Goal: Task Accomplishment & Management: Manage account settings

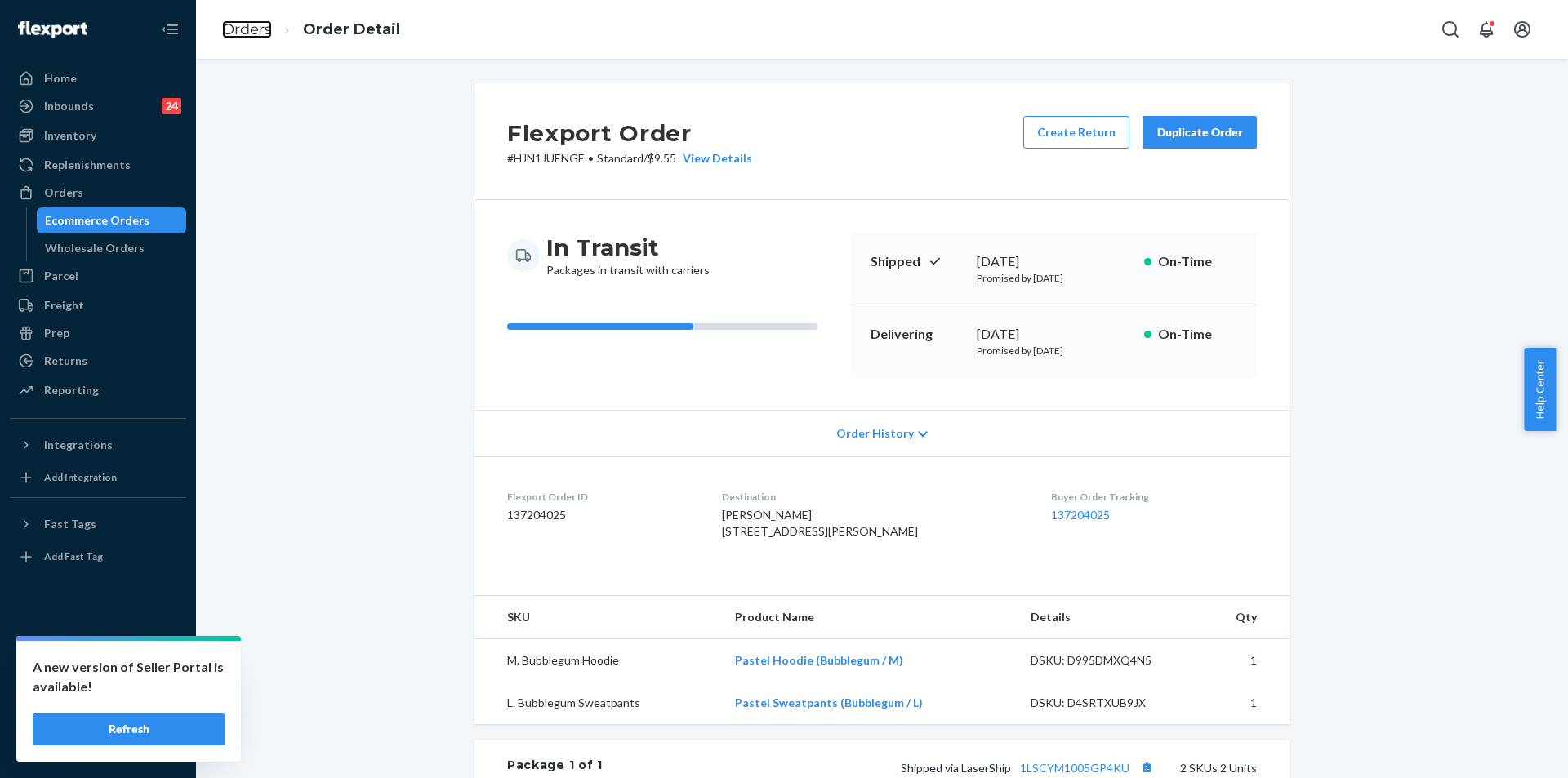
click at [257, 28] on link "Orders" at bounding box center [247, 29] width 50 height 18
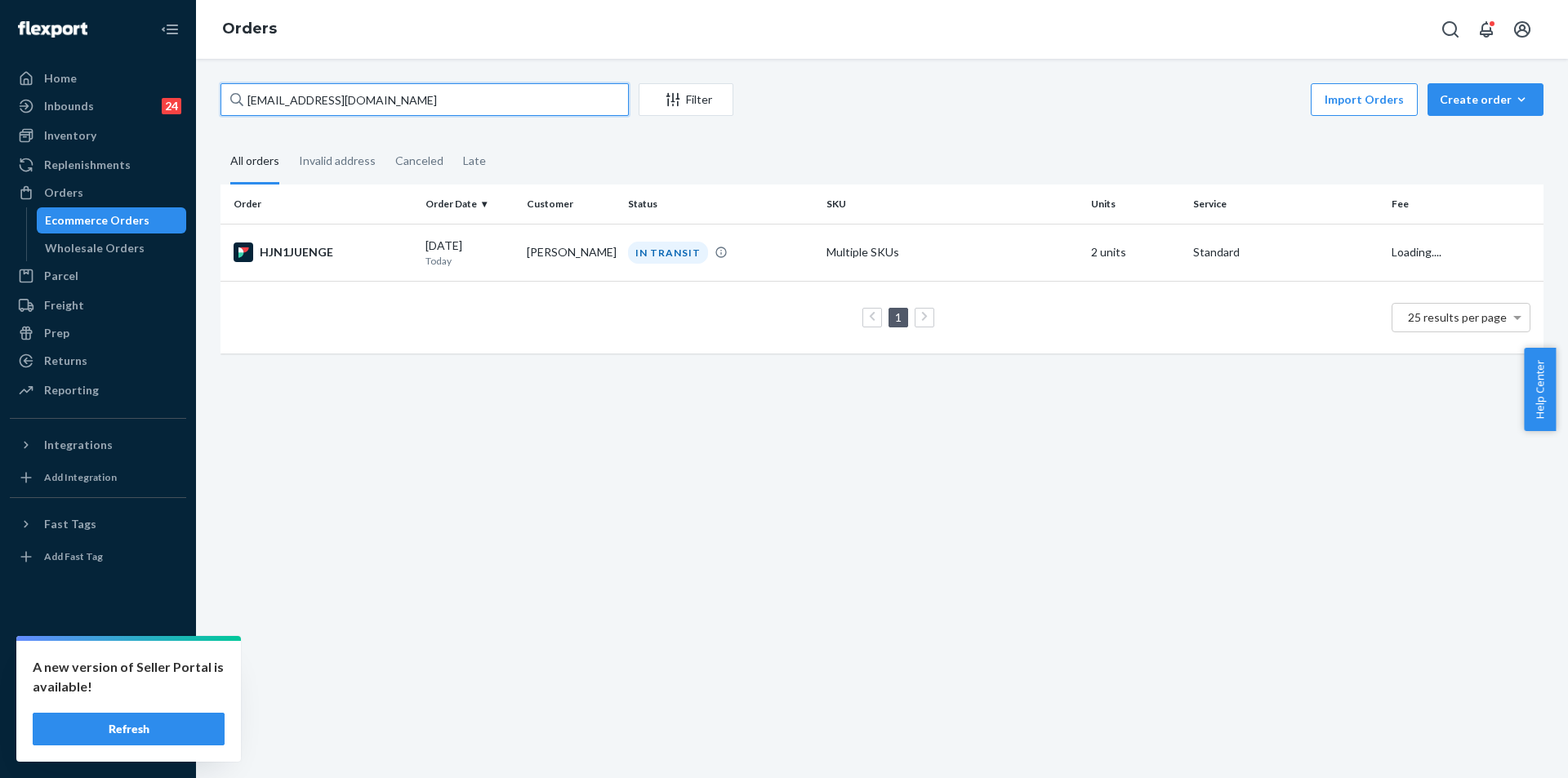
drag, startPoint x: 473, startPoint y: 105, endPoint x: 204, endPoint y: 83, distance: 269.9
click at [204, 83] on div "[EMAIL_ADDRESS][DOMAIN_NAME] Filter Import Orders Create order Ecommerce order …" at bounding box center [882, 418] width 1372 height 719
paste input "255250649"
type input "255250649"
click at [721, 258] on div "DELIVERED" at bounding box center [720, 252] width 192 height 22
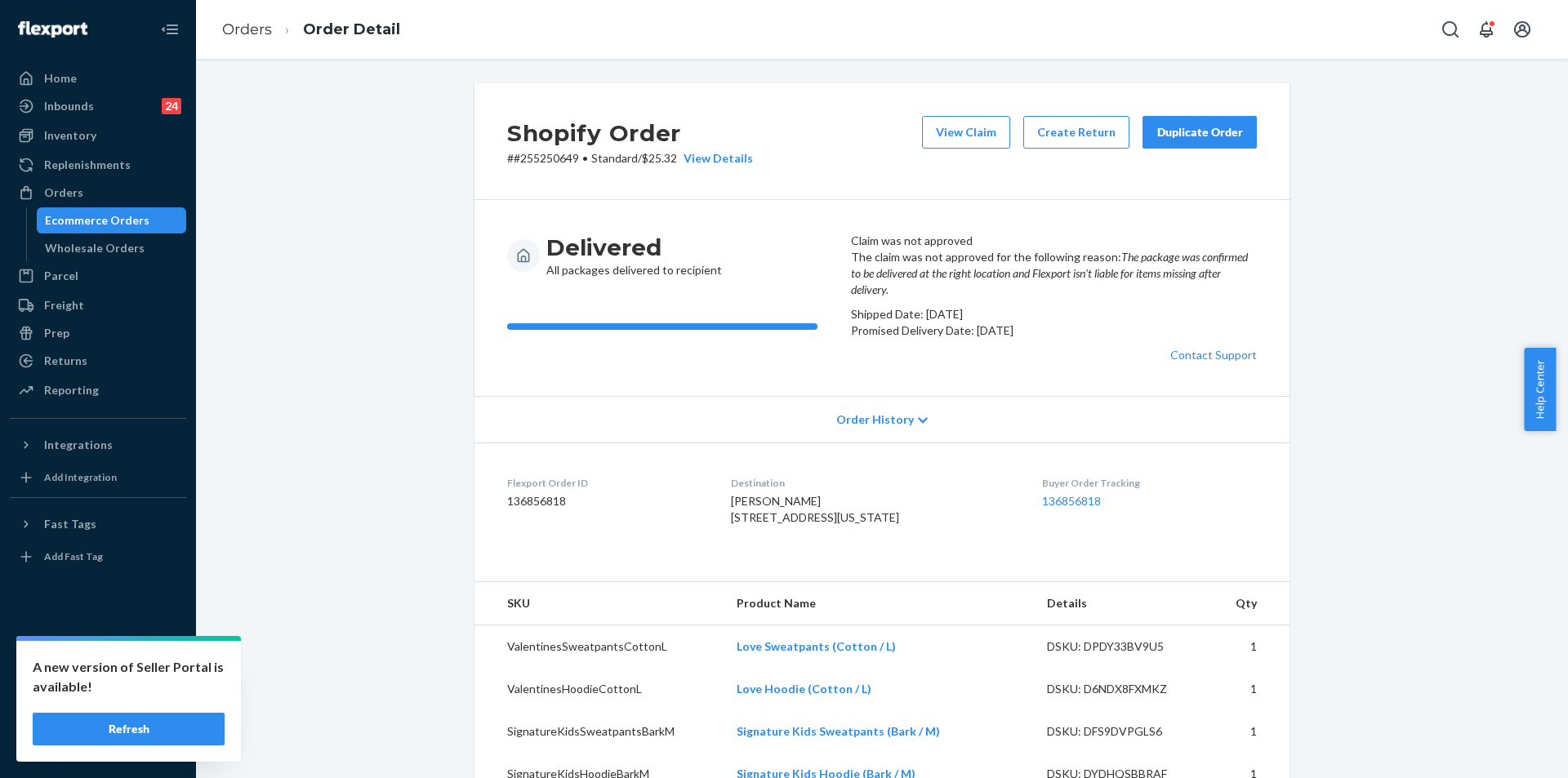
click at [1210, 125] on div "Duplicate Order" at bounding box center [1199, 132] width 86 height 16
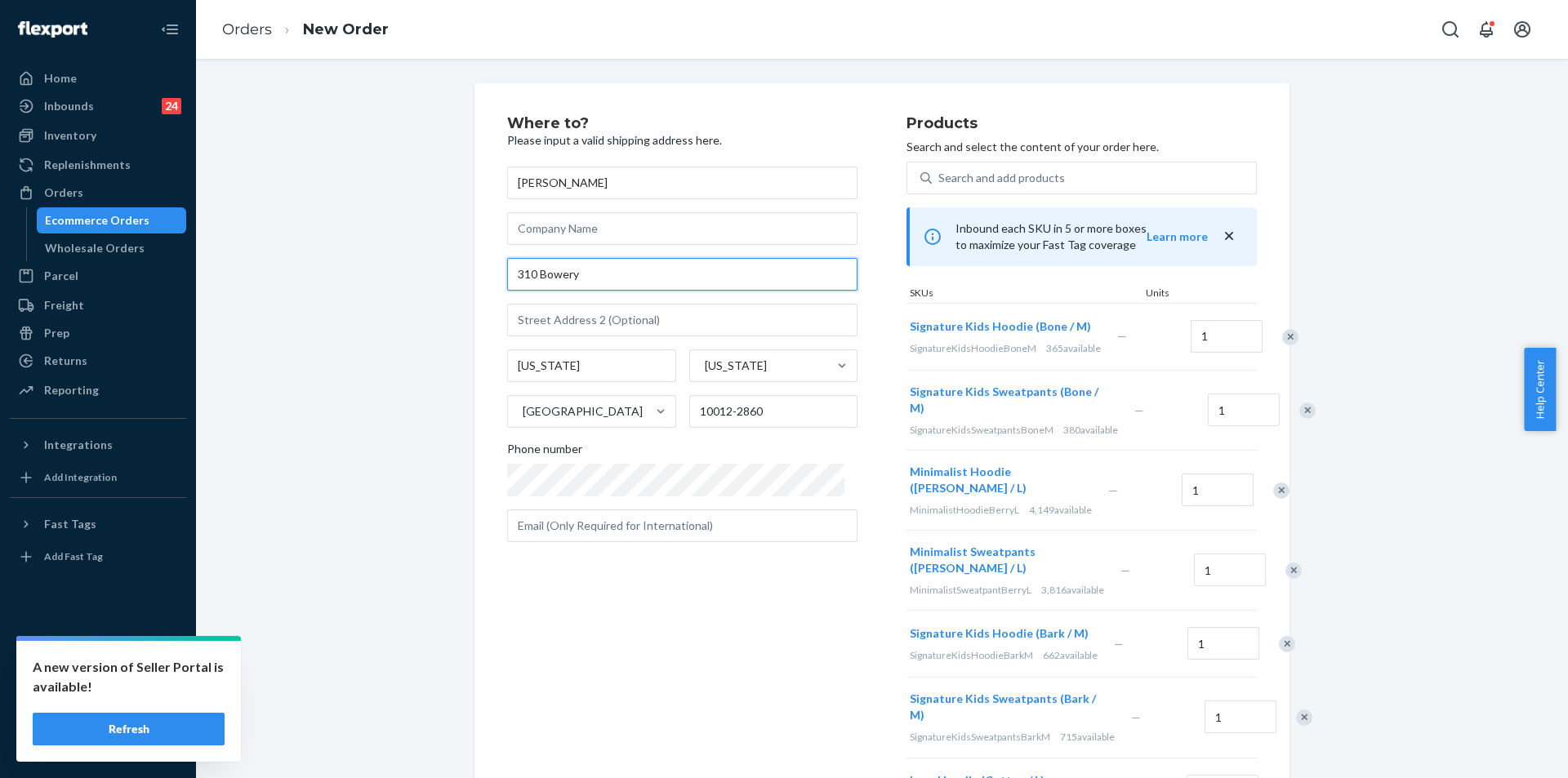
drag, startPoint x: 597, startPoint y: 278, endPoint x: 455, endPoint y: 274, distance: 142.1
click at [462, 274] on div "Where to? Please input a valid shipping address here. [PERSON_NAME] [STREET_ADD…" at bounding box center [881, 623] width 839 height 1078
paste input "s [GEOGRAPHIC_DATA]"
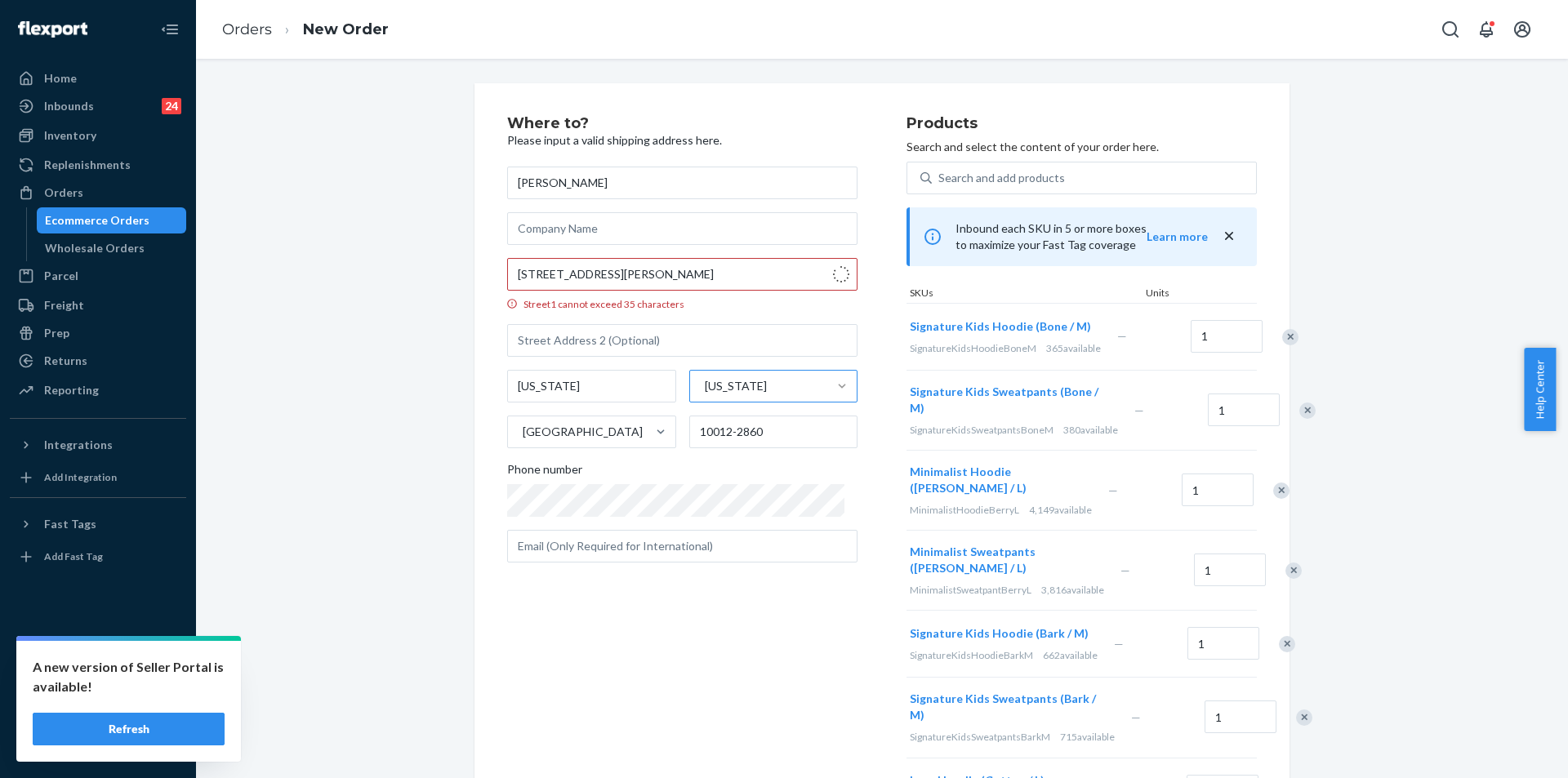
type input "[STREET_ADDRESS][PERSON_NAME]"
type input "Horseheads"
type input "14845"
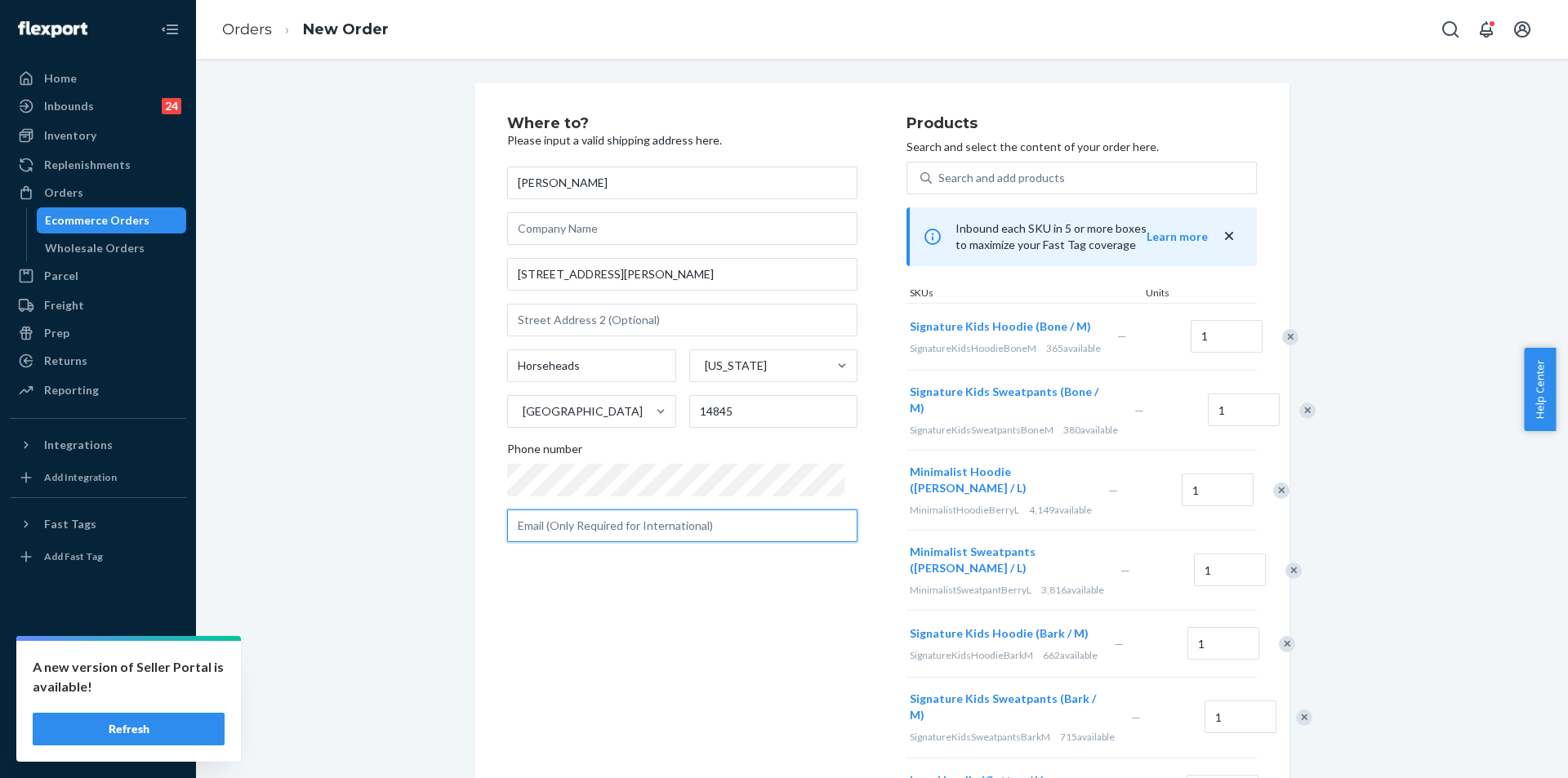
click at [610, 520] on input "text" at bounding box center [682, 526] width 350 height 33
paste input "[EMAIL_ADDRESS][DOMAIN_NAME]"
type input "[EMAIL_ADDRESS][DOMAIN_NAME]"
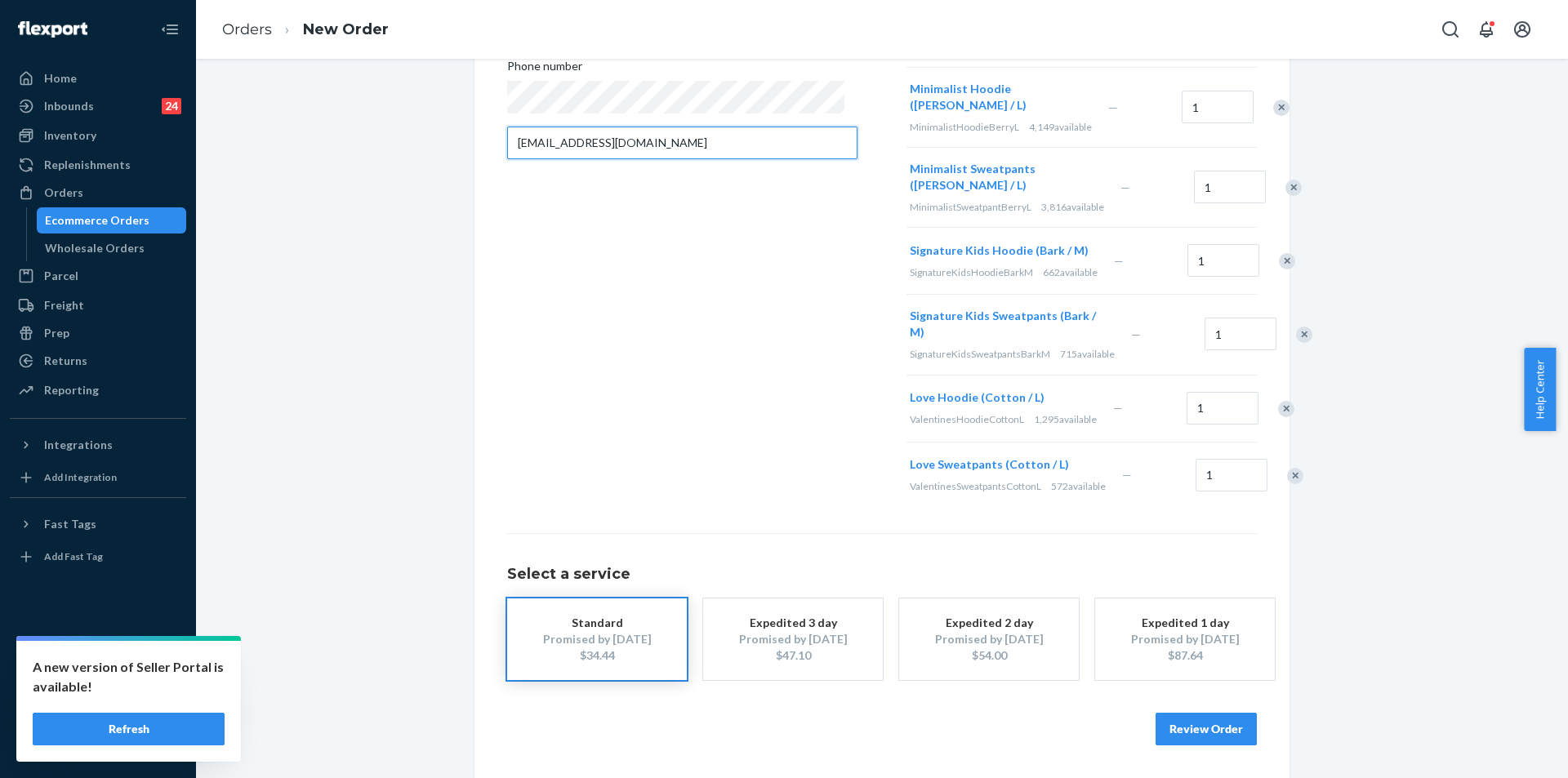
scroll to position [499, 0]
click at [1192, 731] on button "Review Order" at bounding box center [1206, 729] width 101 height 33
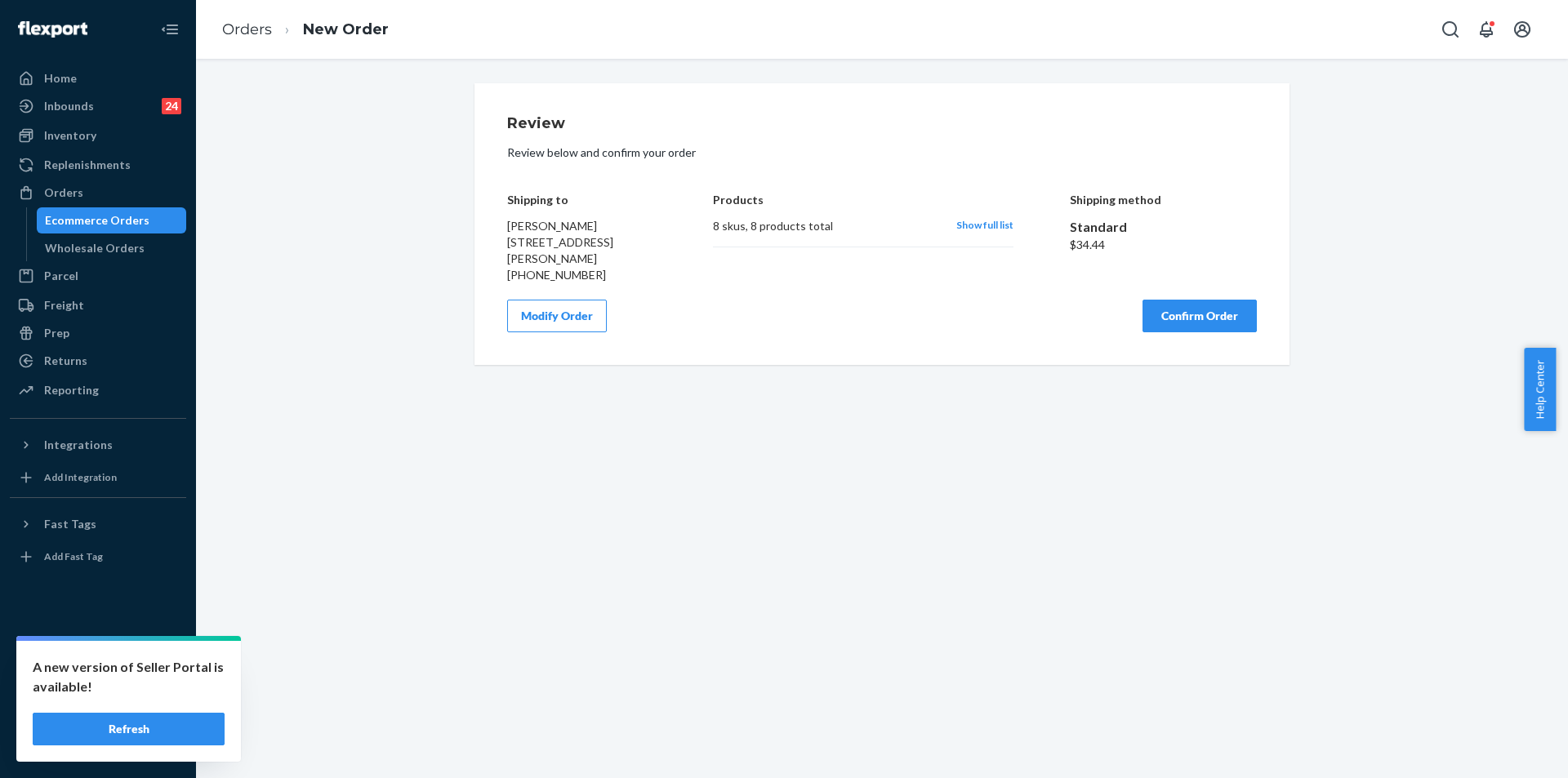
click at [1183, 316] on button "Confirm Order" at bounding box center [1199, 315] width 115 height 33
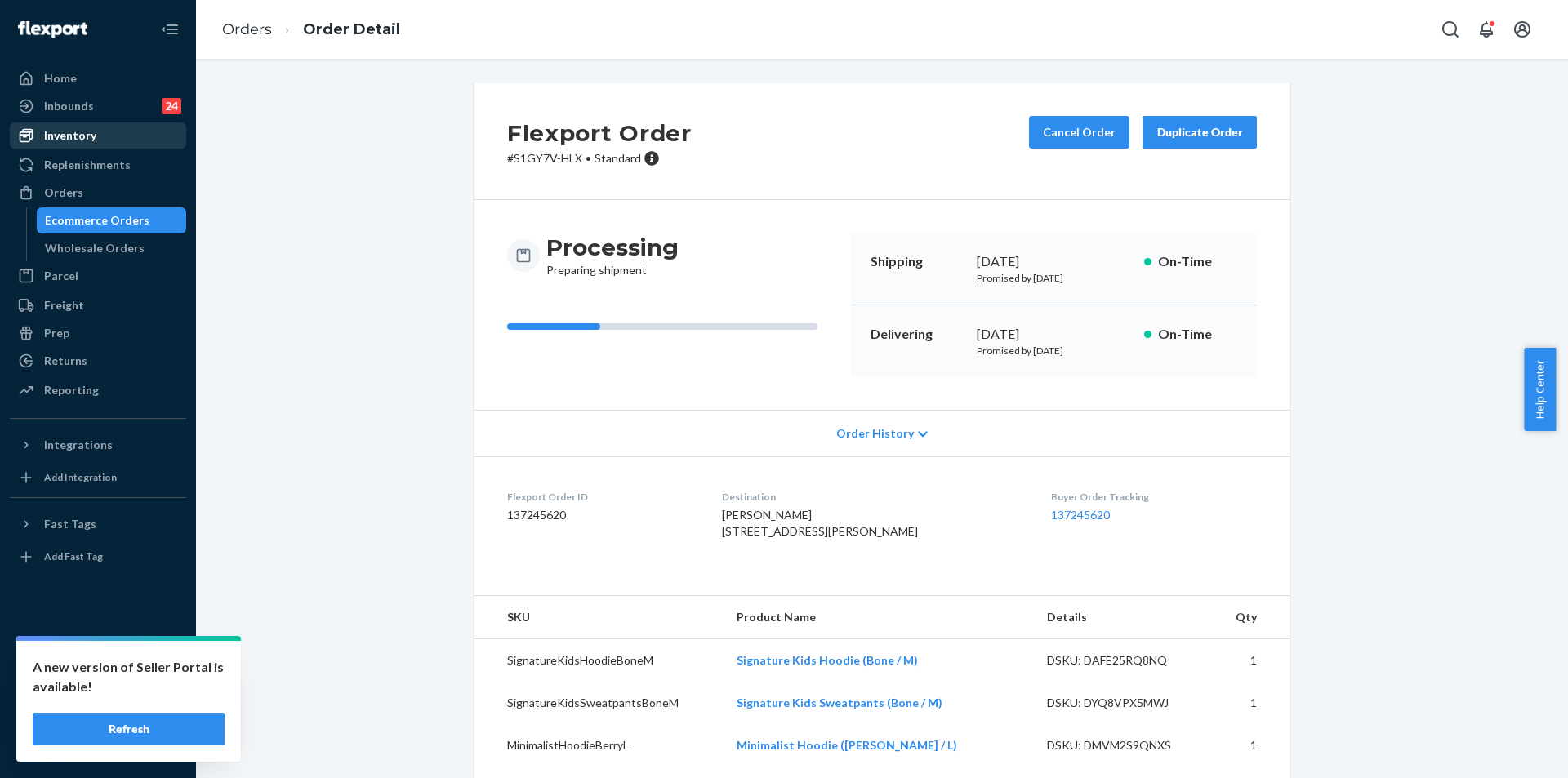
click at [77, 137] on div "Inventory" at bounding box center [70, 135] width 52 height 16
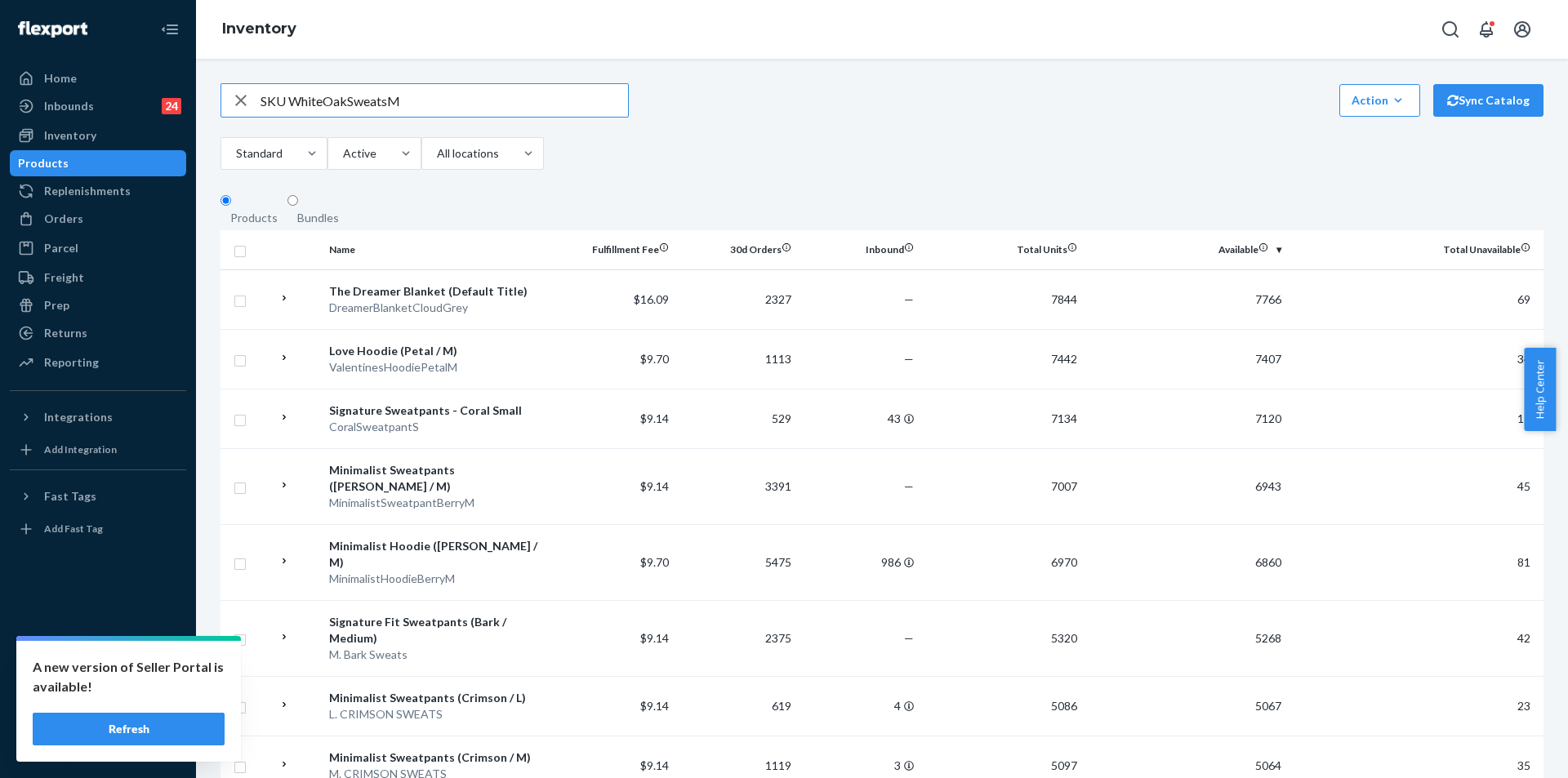
drag, startPoint x: 289, startPoint y: 107, endPoint x: 201, endPoint y: 103, distance: 88.1
click at [201, 103] on div "SKU WhiteOakSweatsM Action Create product Create bundle Bulk create products Bu…" at bounding box center [882, 418] width 1372 height 719
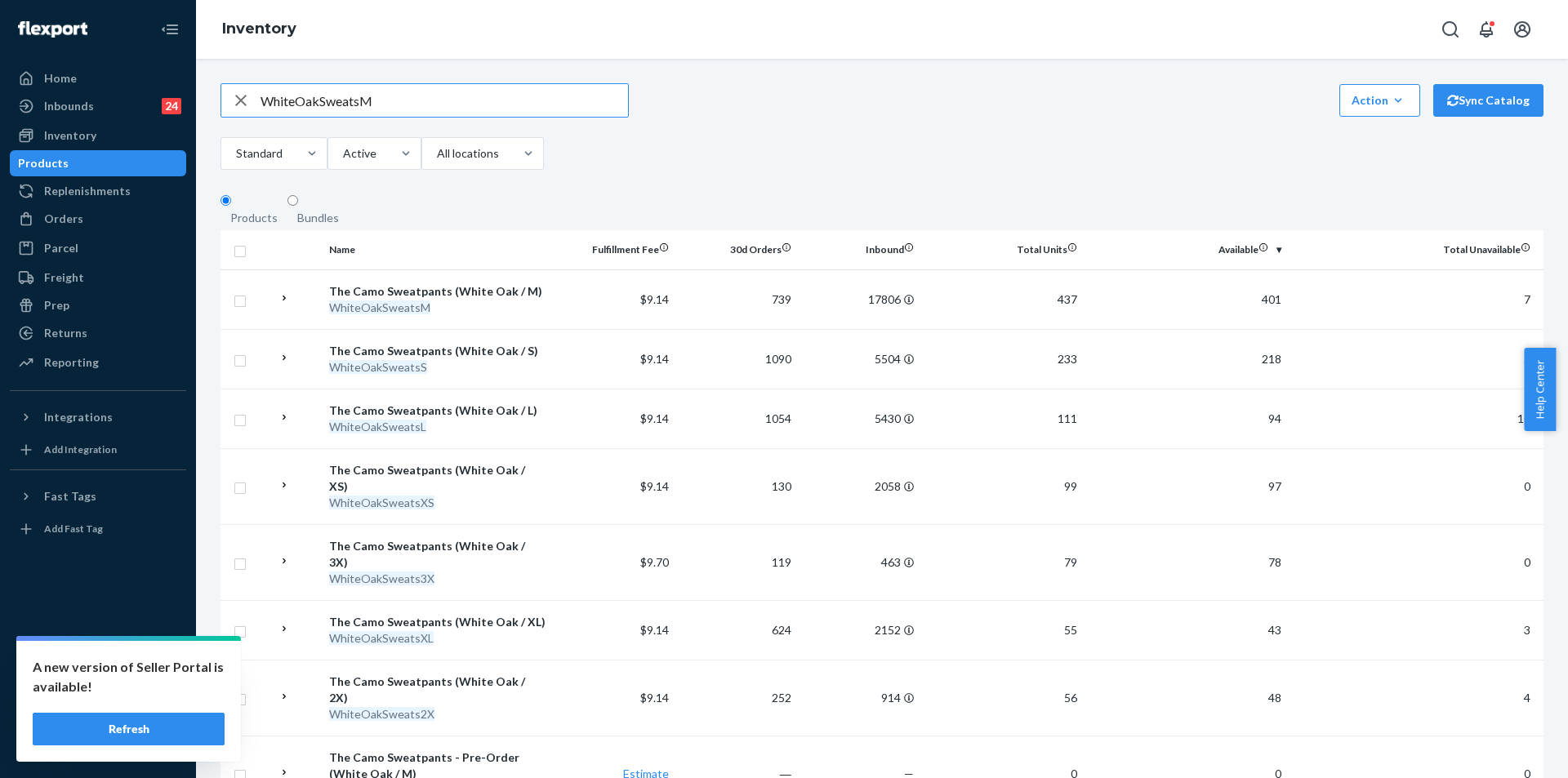
drag, startPoint x: 409, startPoint y: 110, endPoint x: 197, endPoint y: 90, distance: 212.9
click at [197, 90] on div "WhiteOakSweatsM Action Create product Create bundle Bulk create products Bulk u…" at bounding box center [882, 418] width 1372 height 719
paste input "BrushJerseySweatpantsOnyxBlack"
type input "BrushJerseySweatpantsOnyxBlackM"
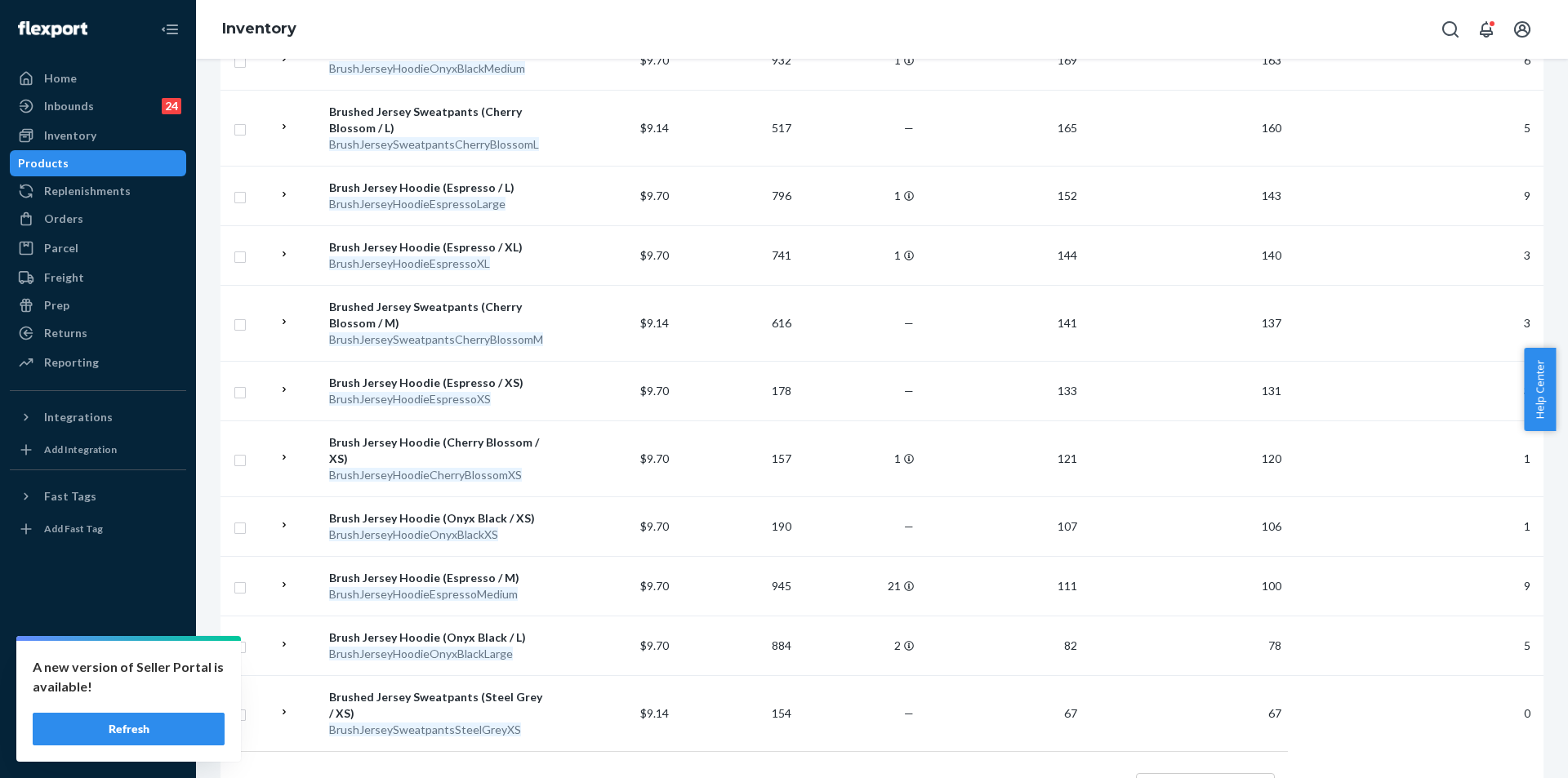
scroll to position [1225, 0]
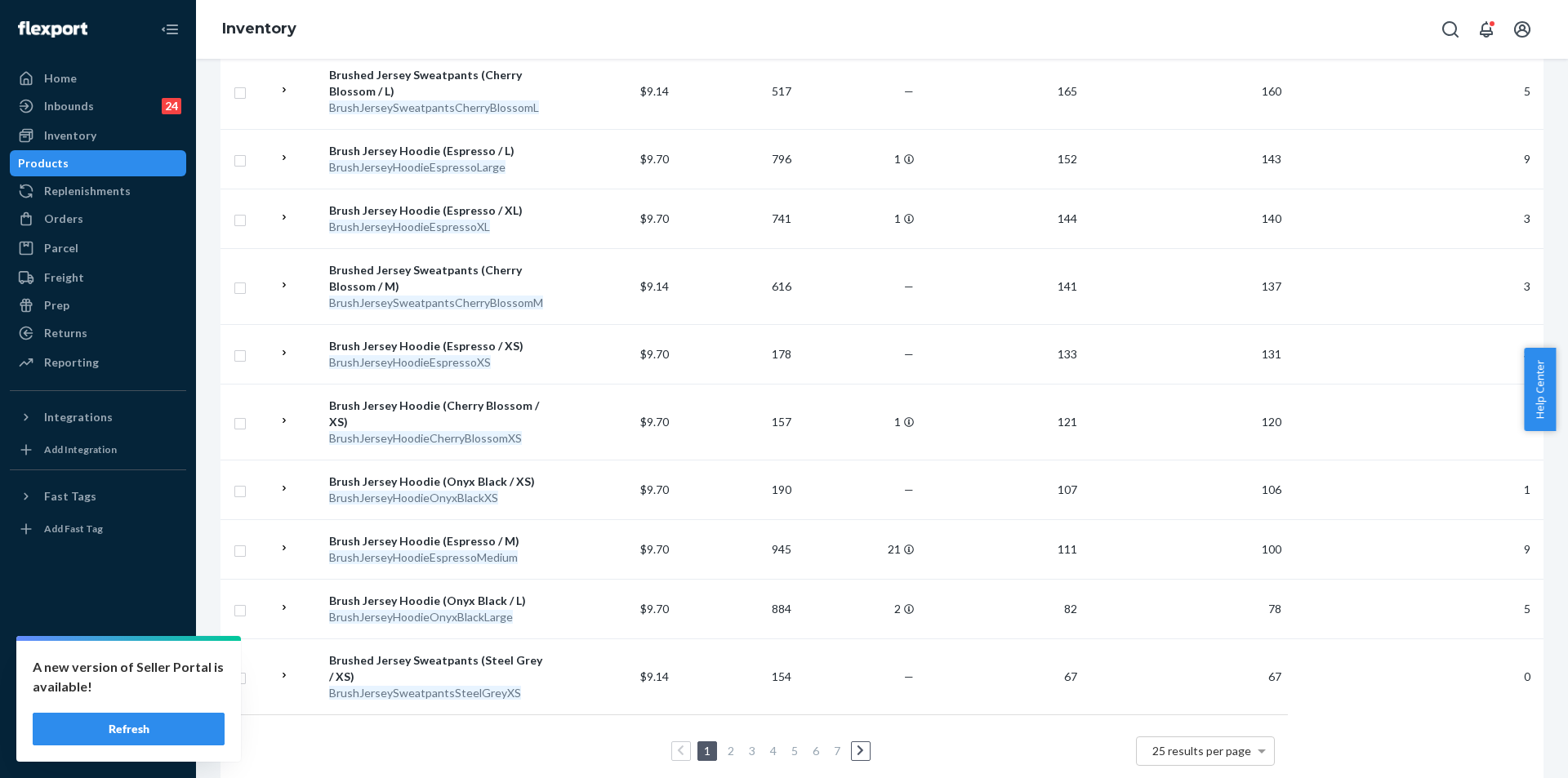
click at [858, 742] on link at bounding box center [860, 751] width 18 height 20
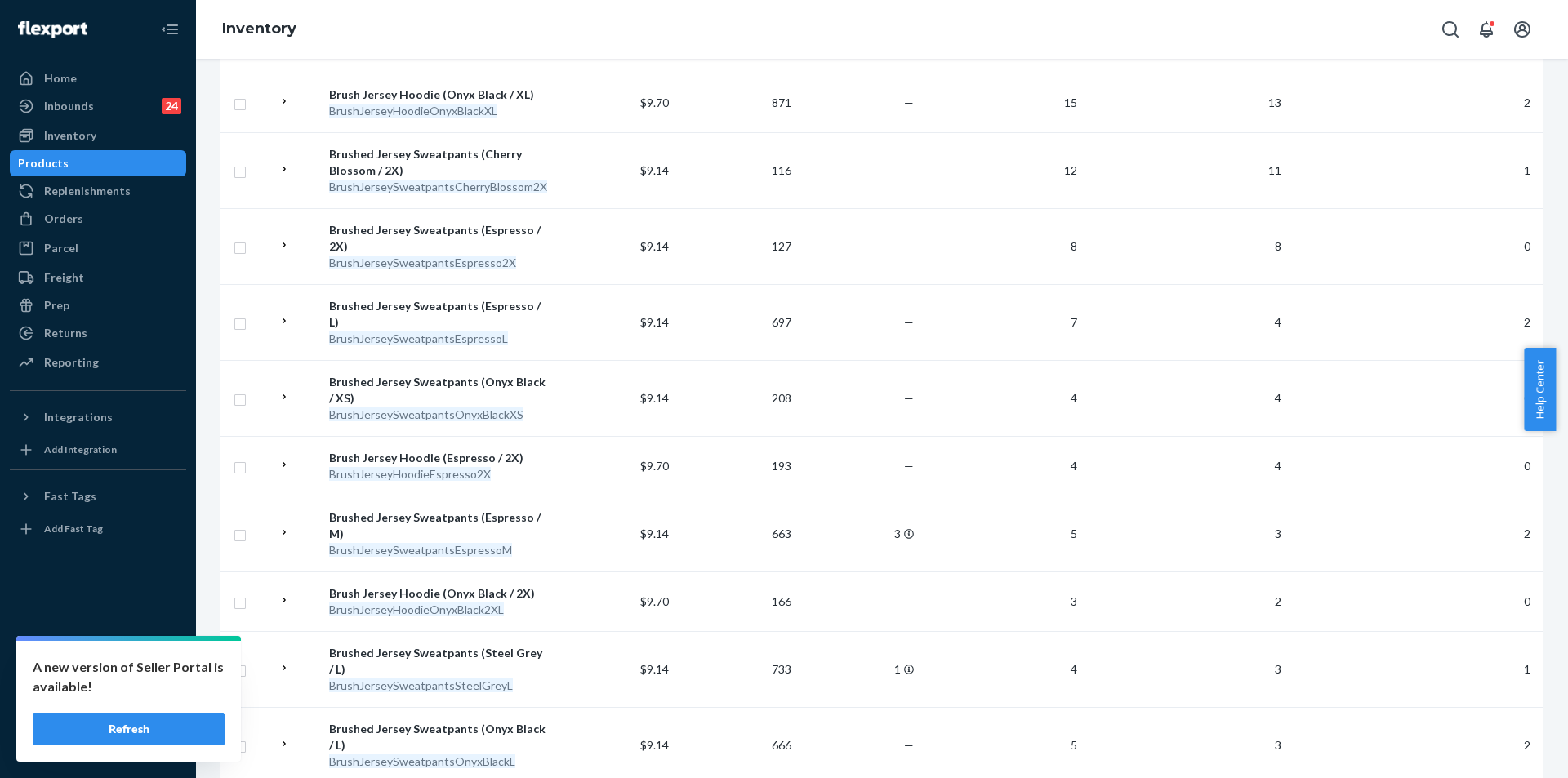
scroll to position [654, 0]
click at [87, 230] on link "Orders" at bounding box center [98, 218] width 177 height 26
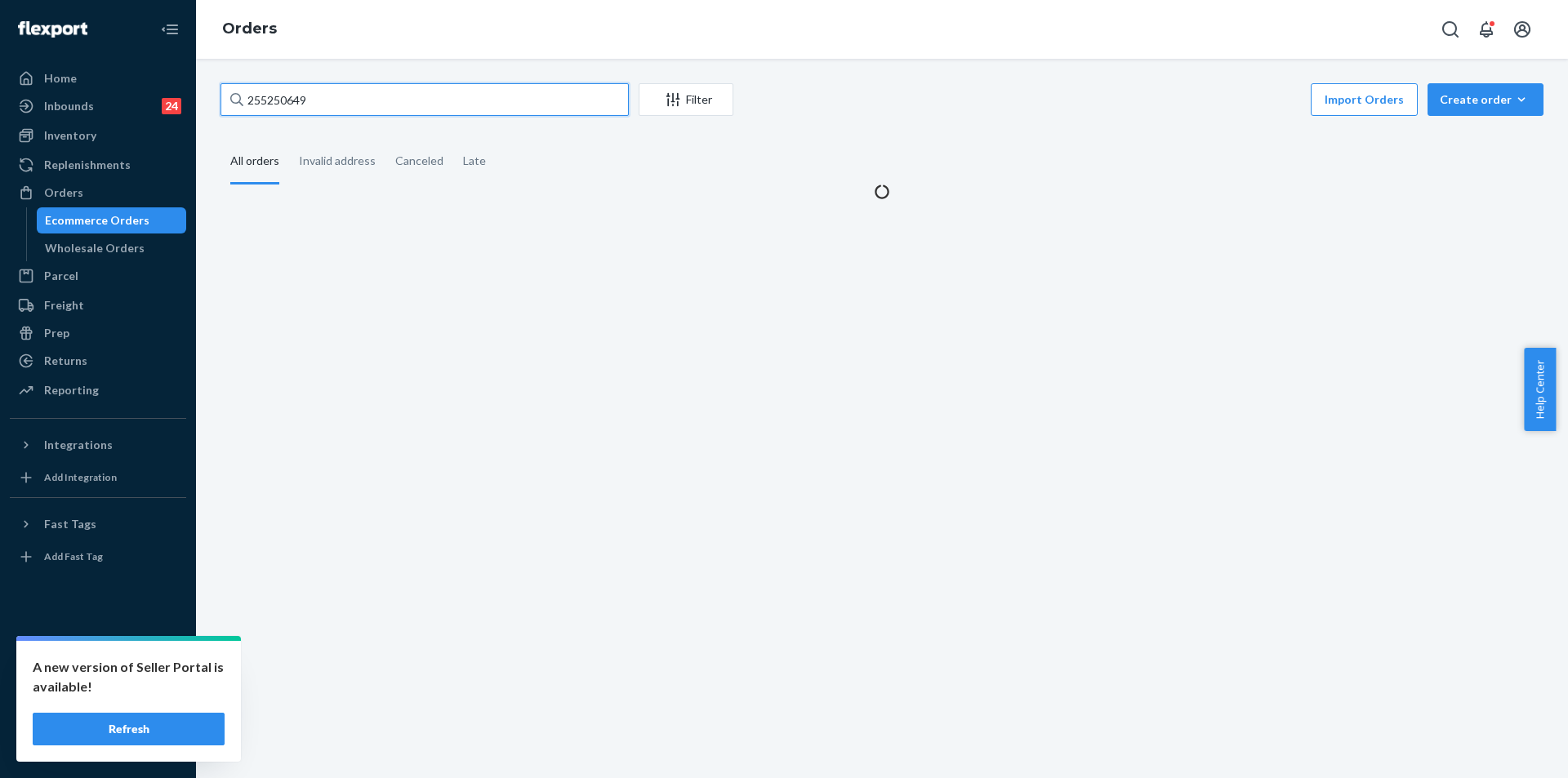
drag, startPoint x: 335, startPoint y: 99, endPoint x: 224, endPoint y: 86, distance: 111.8
click at [224, 86] on input "255250649" at bounding box center [424, 99] width 408 height 33
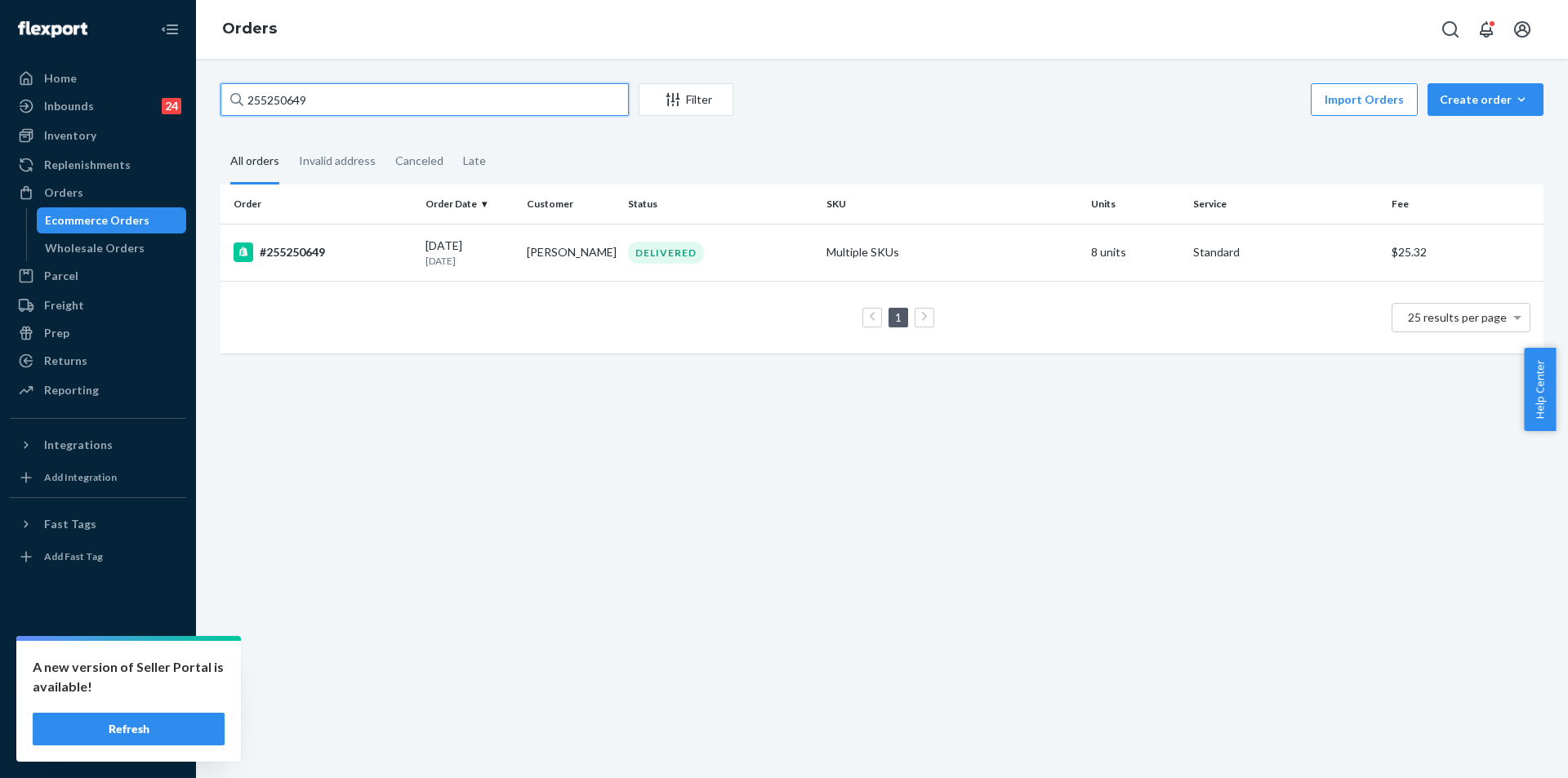
paste input "[EMAIL_ADDRESS][DOMAIN_NAME]"
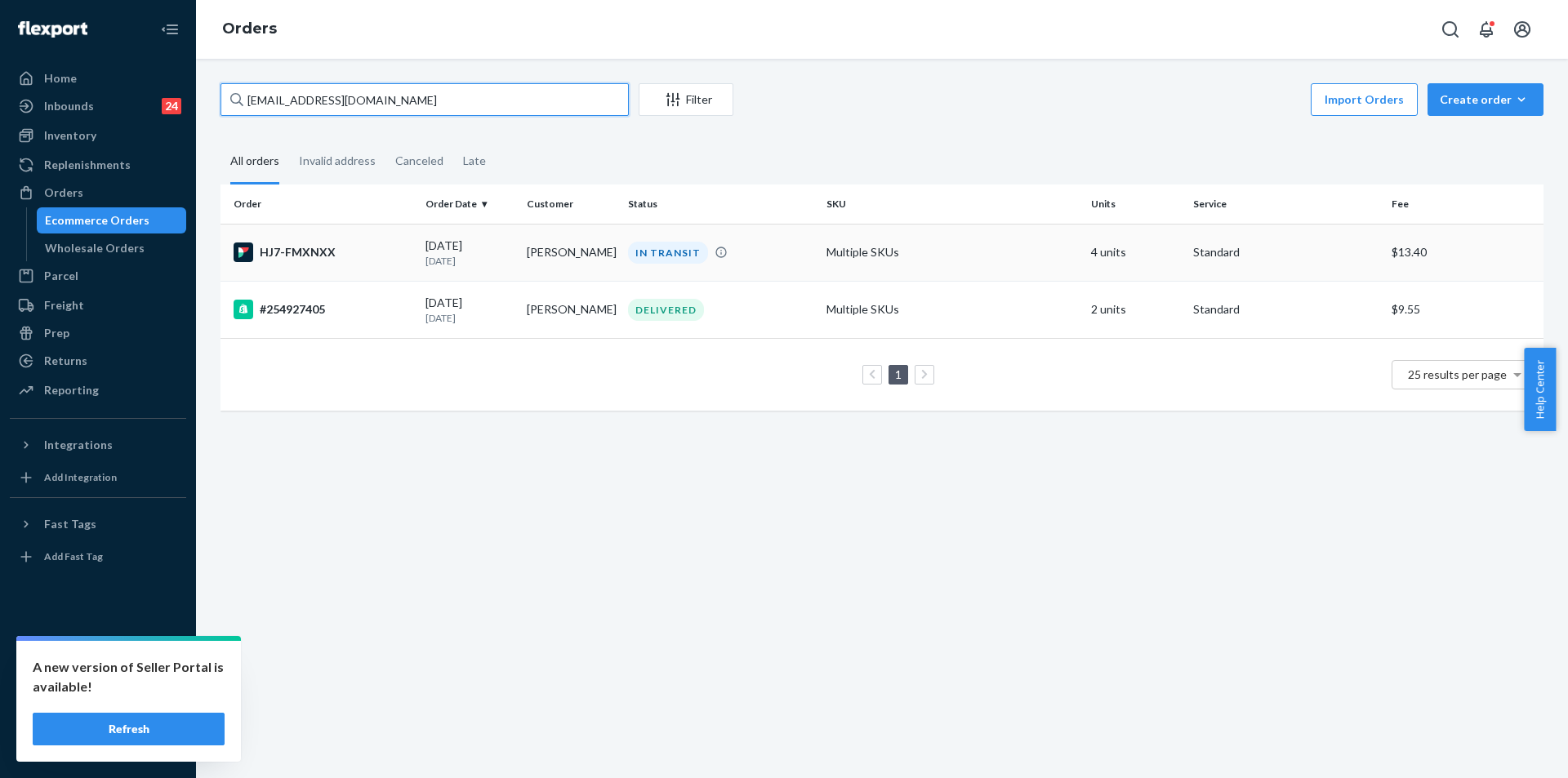
type input "[EMAIL_ADDRESS][DOMAIN_NAME]"
click at [825, 249] on td "Multiple SKUs" at bounding box center [952, 252] width 265 height 57
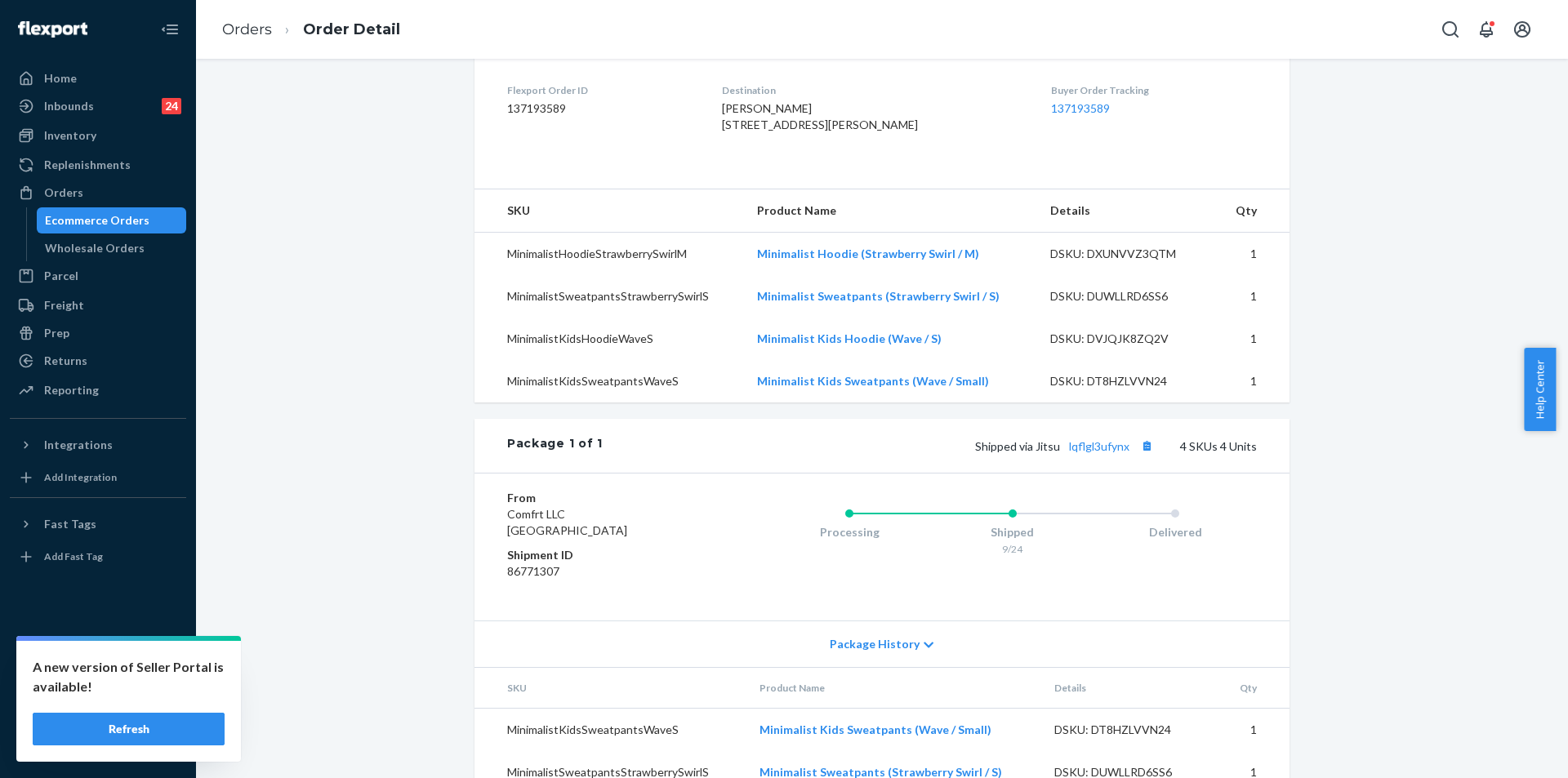
scroll to position [409, 0]
drag, startPoint x: 1063, startPoint y: 478, endPoint x: 1126, endPoint y: 480, distance: 63.0
click at [1126, 452] on span "Shipped via Jitsu lqflgl3ufynx" at bounding box center [1065, 445] width 182 height 14
copy link "lqflgl3ufynx"
drag, startPoint x: 736, startPoint y: 124, endPoint x: 786, endPoint y: 154, distance: 58.3
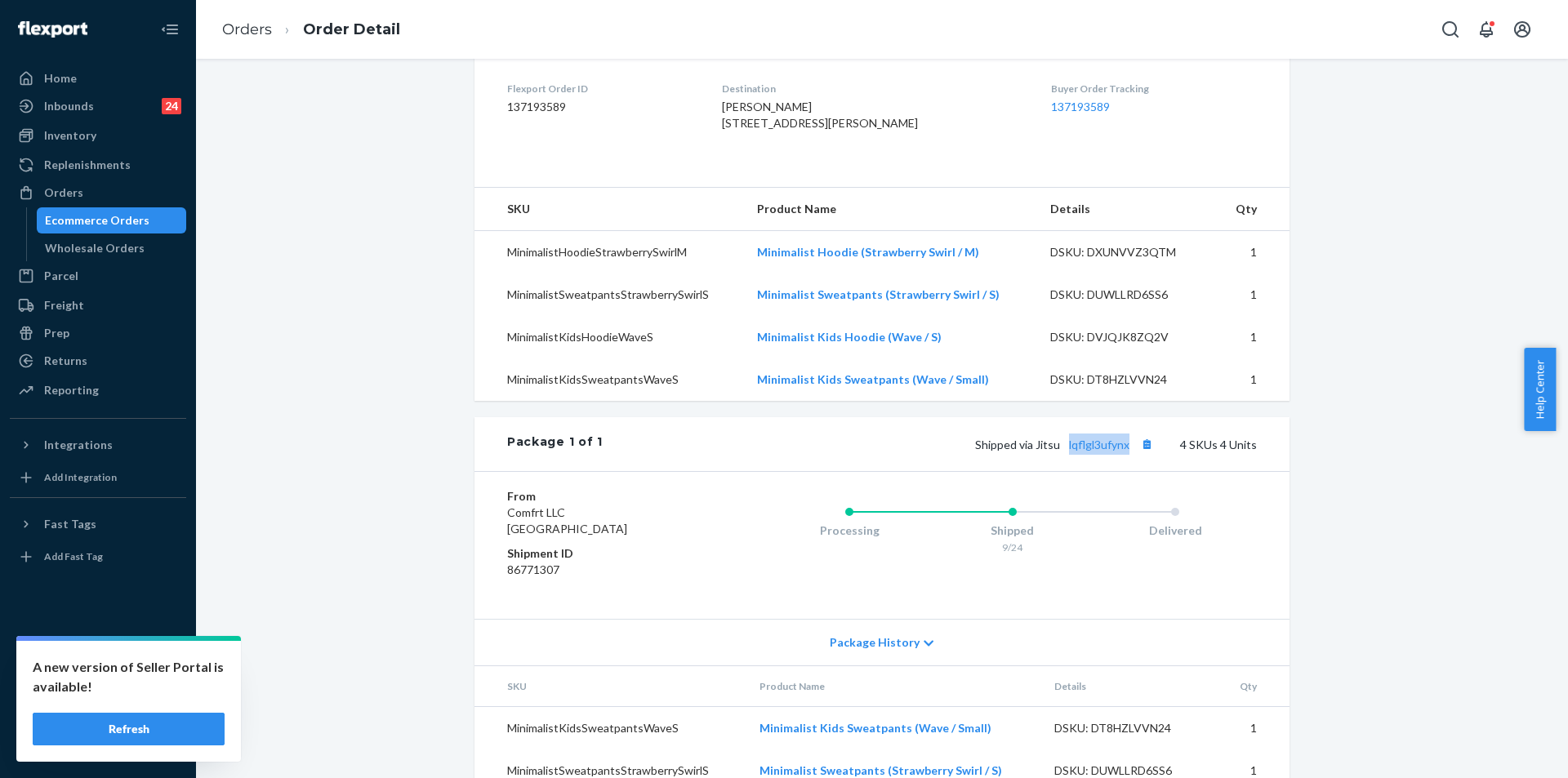
click at [786, 131] on div "[PERSON_NAME] [STREET_ADDRESS][PERSON_NAME]" at bounding box center [874, 115] width 304 height 33
copy span "[STREET_ADDRESS][PERSON_NAME]"
click at [258, 30] on link "Orders" at bounding box center [247, 29] width 50 height 18
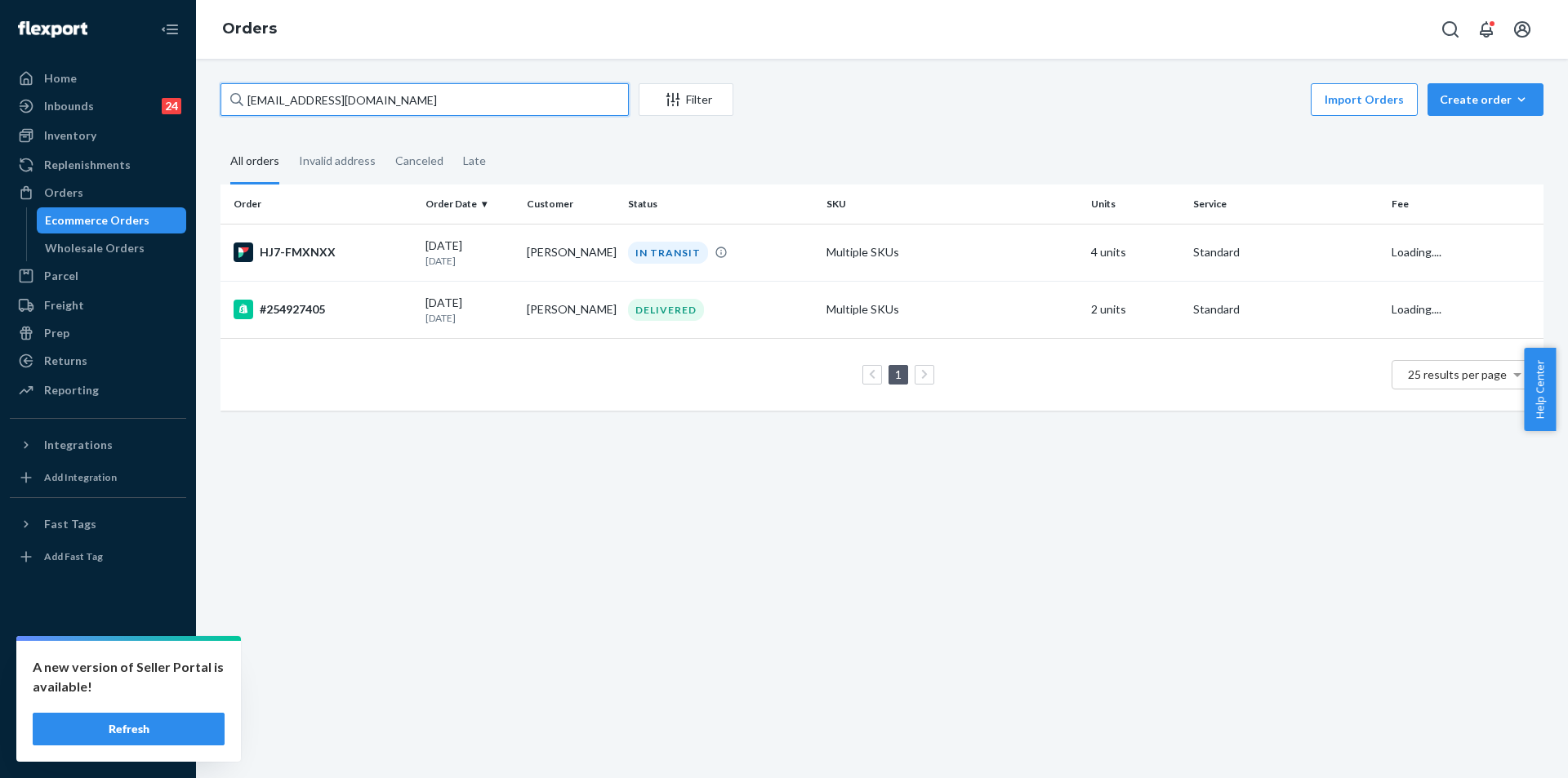
drag, startPoint x: 373, startPoint y: 99, endPoint x: 242, endPoint y: 75, distance: 133.2
click at [242, 75] on div "[EMAIL_ADDRESS][DOMAIN_NAME] Filter Import Orders Create order Ecommerce order …" at bounding box center [882, 418] width 1372 height 719
paste input "253770916"
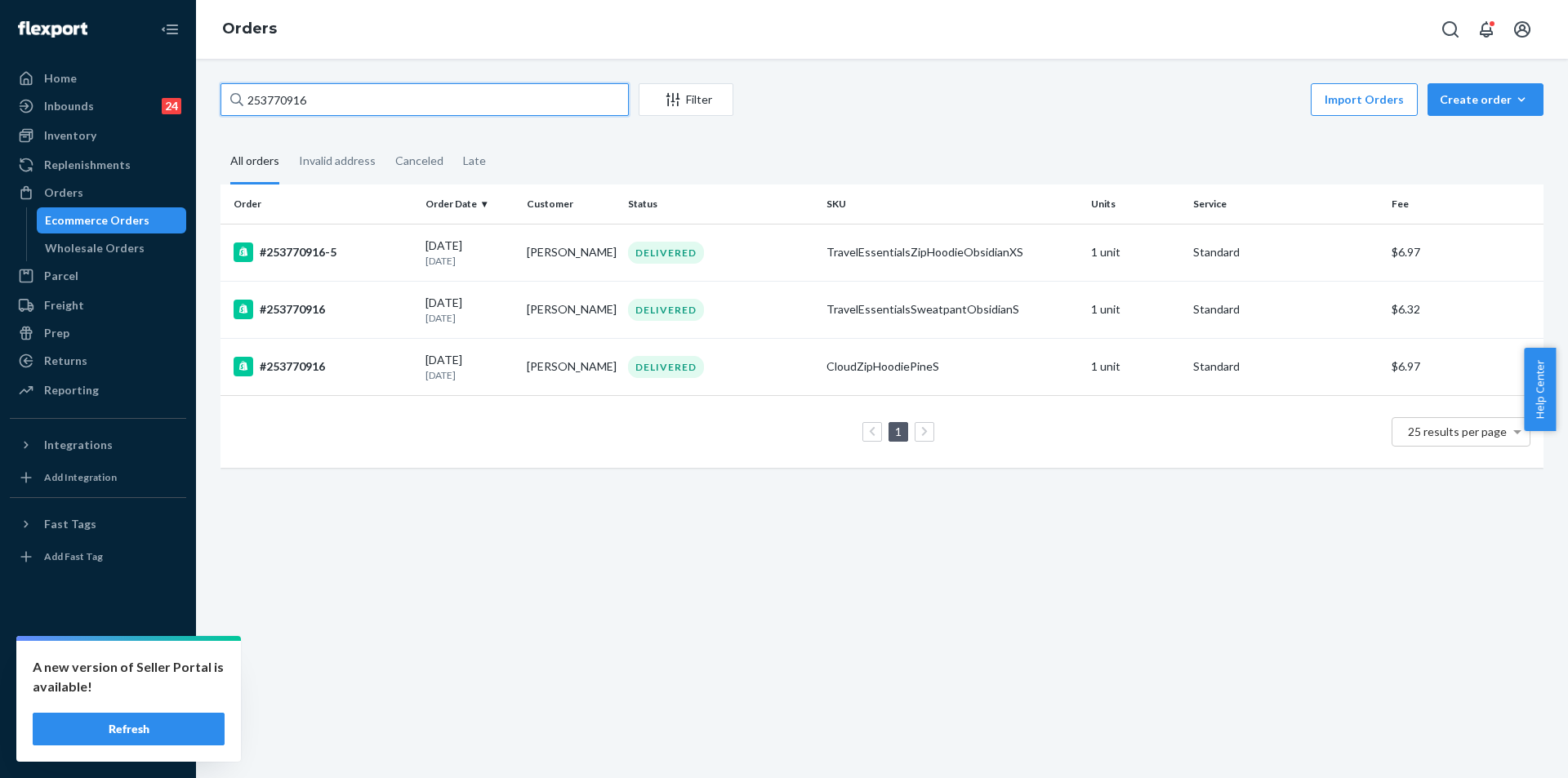
drag, startPoint x: 245, startPoint y: 59, endPoint x: 189, endPoint y: 51, distance: 56.6
click at [189, 51] on div "Home Inbounds 24 Shipping Plans Problems 24 Inventory Products Replenishments O…" at bounding box center [784, 389] width 1568 height 778
paste input "[PERSON_NAME][EMAIL_ADDRESS][DOMAIN_NAME]"
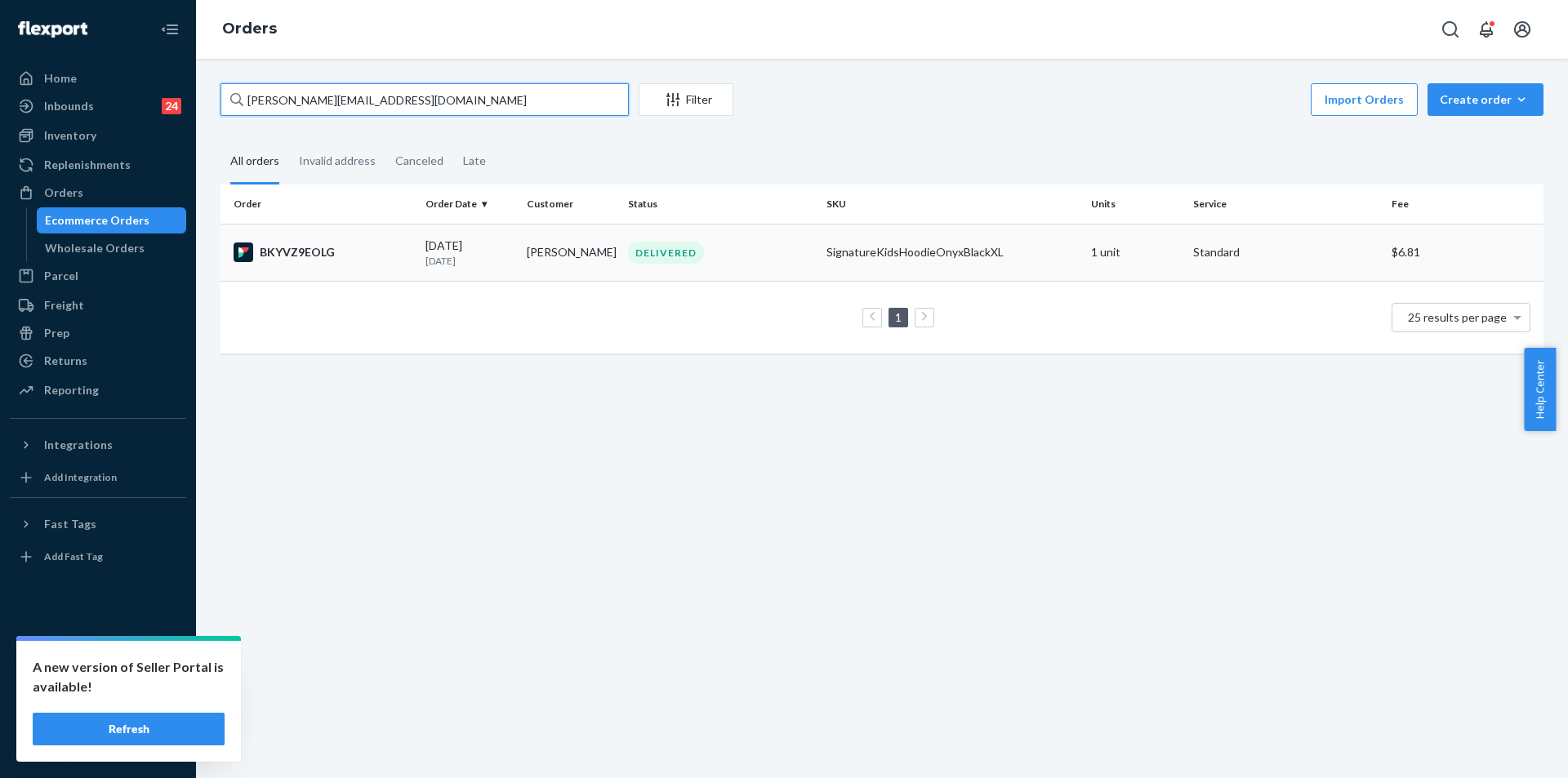
type input "[PERSON_NAME][EMAIL_ADDRESS][DOMAIN_NAME]"
click at [567, 266] on td "[PERSON_NAME]" at bounding box center [571, 252] width 101 height 57
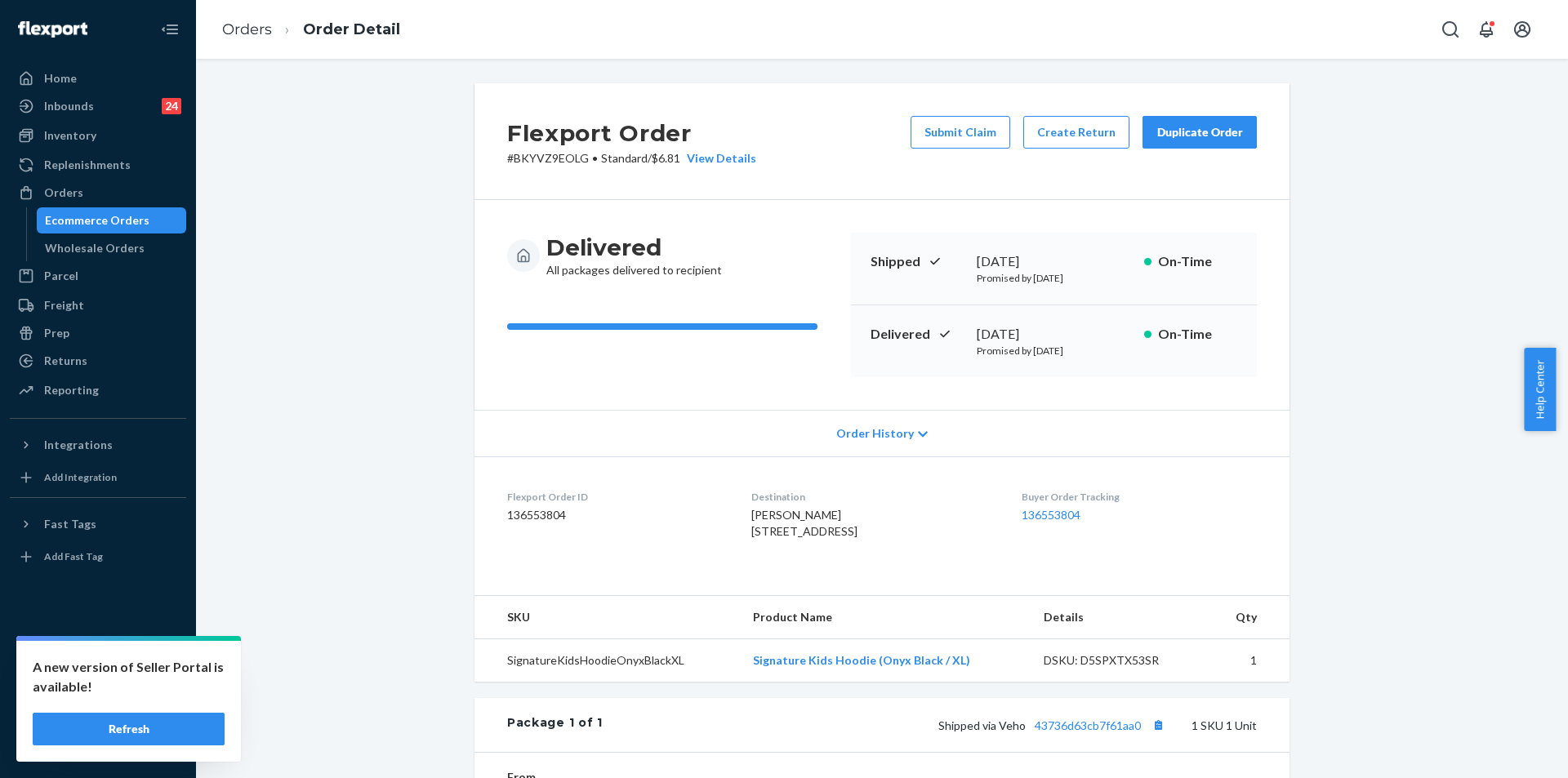
scroll to position [163, 0]
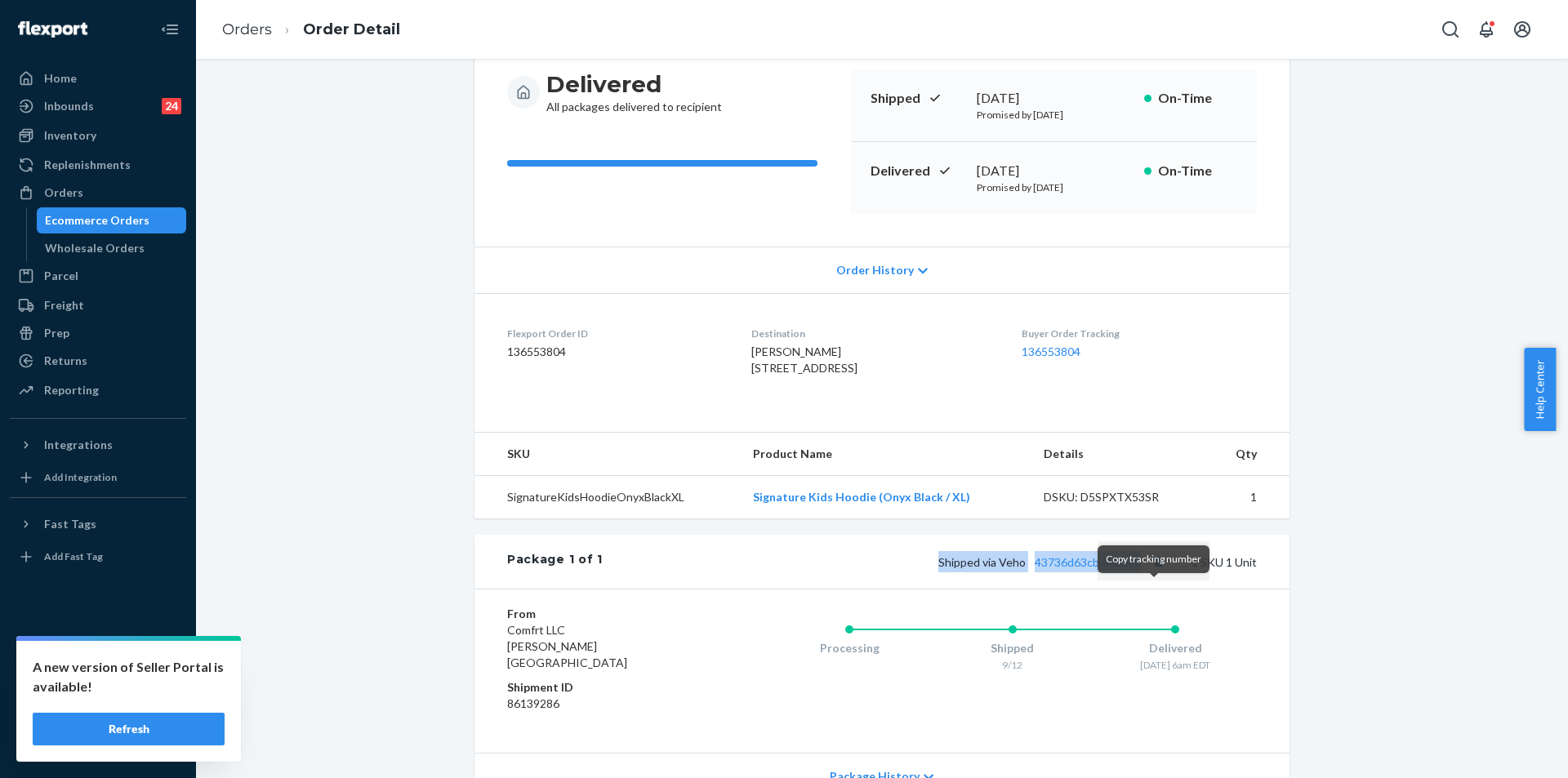
drag, startPoint x: 923, startPoint y: 594, endPoint x: 1143, endPoint y: 587, distance: 220.1
click at [1143, 573] on div "Shipped via Veho 43736d63cb7f61aa0 1 SKU 1 Unit" at bounding box center [930, 562] width 654 height 21
copy span "Shipped via Veho 43736d63cb7f61aa0"
click at [249, 31] on link "Orders" at bounding box center [247, 29] width 50 height 18
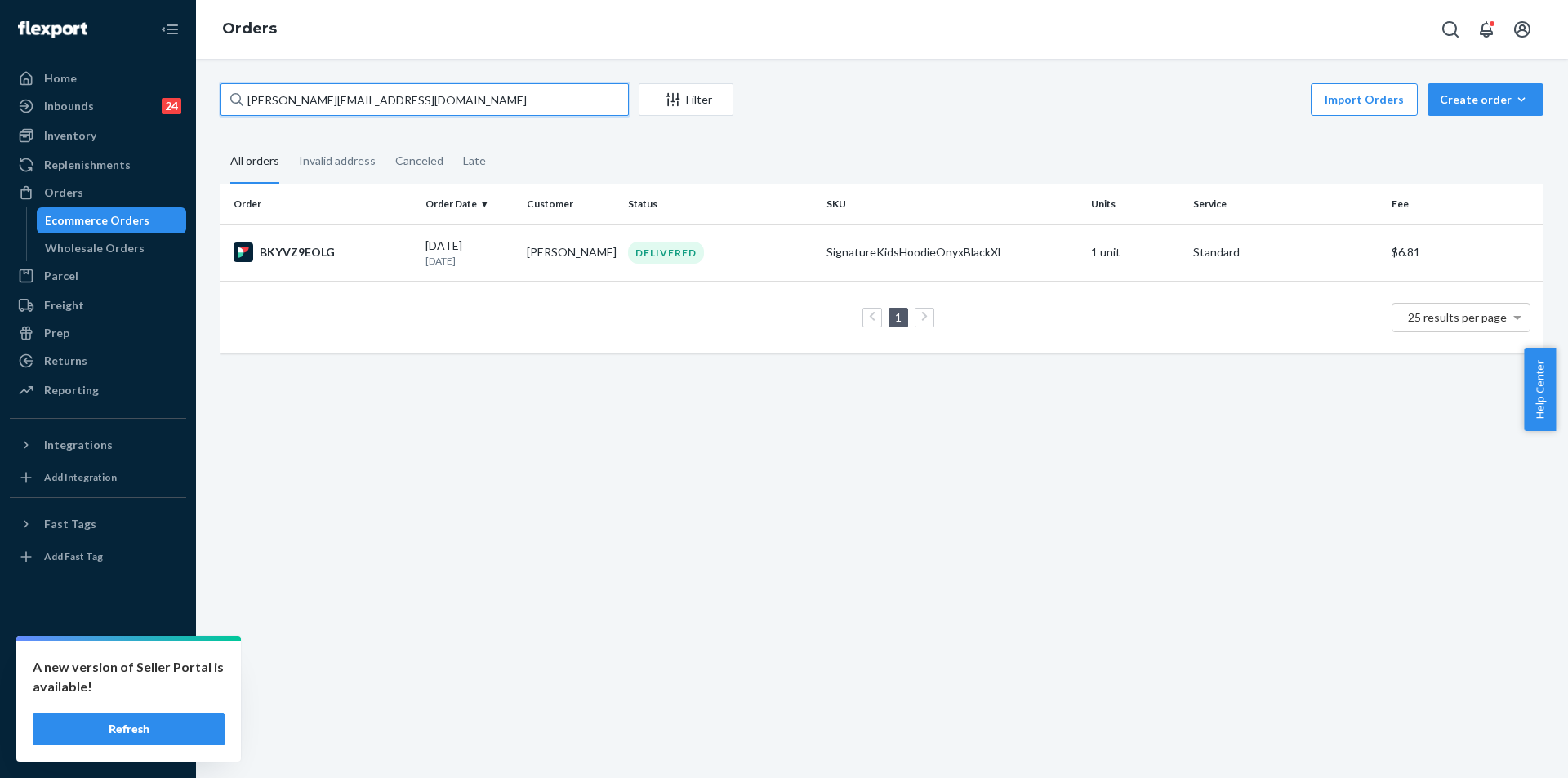
drag, startPoint x: 372, startPoint y: 104, endPoint x: 229, endPoint y: 102, distance: 143.0
click at [229, 102] on input "[PERSON_NAME][EMAIL_ADDRESS][DOMAIN_NAME]" at bounding box center [424, 99] width 408 height 33
paste input "255052492"
type input "255052492"
click at [561, 259] on td "[PERSON_NAME]" at bounding box center [571, 252] width 101 height 57
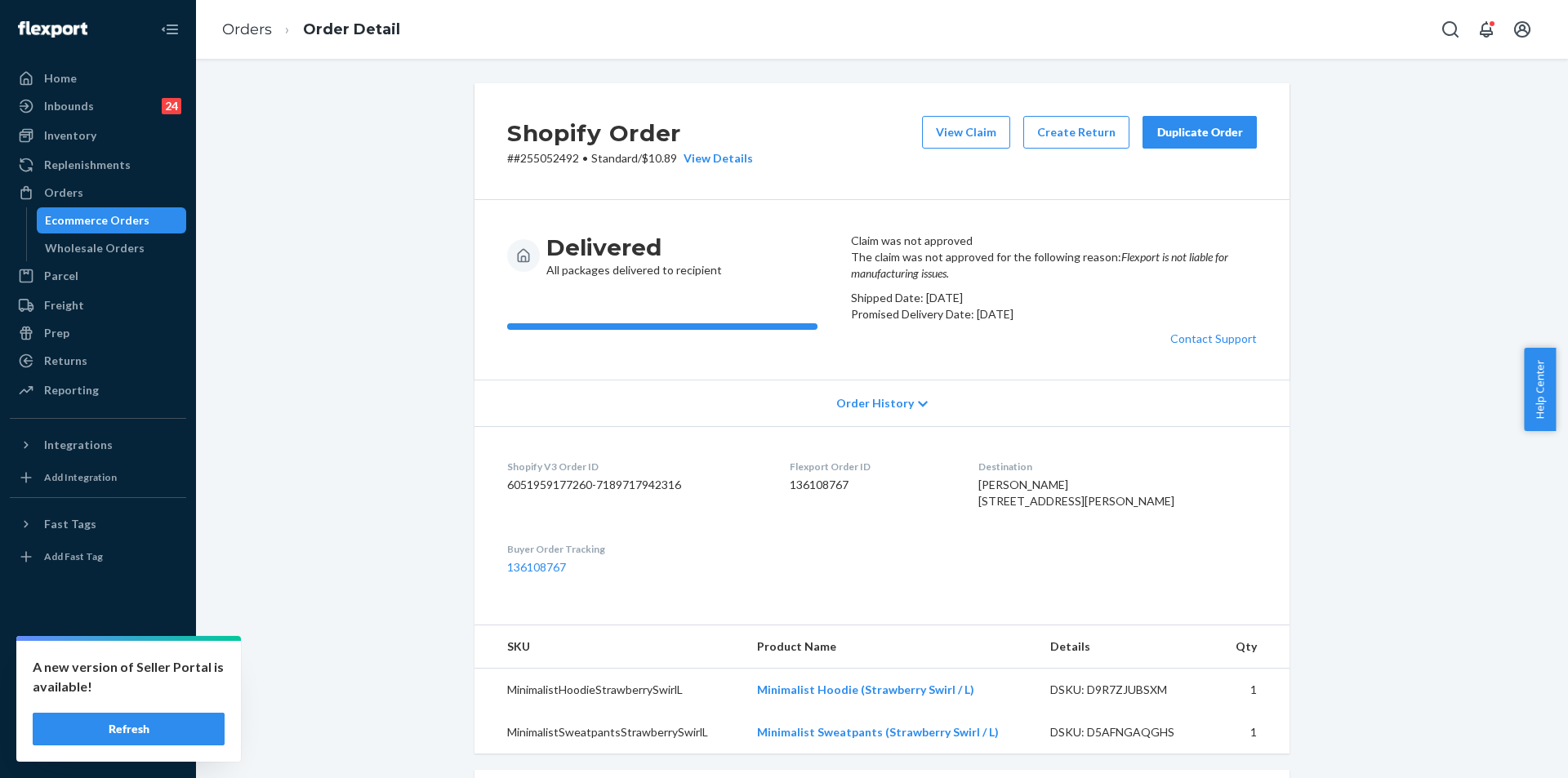
click at [1207, 132] on div "Duplicate Order" at bounding box center [1199, 132] width 86 height 16
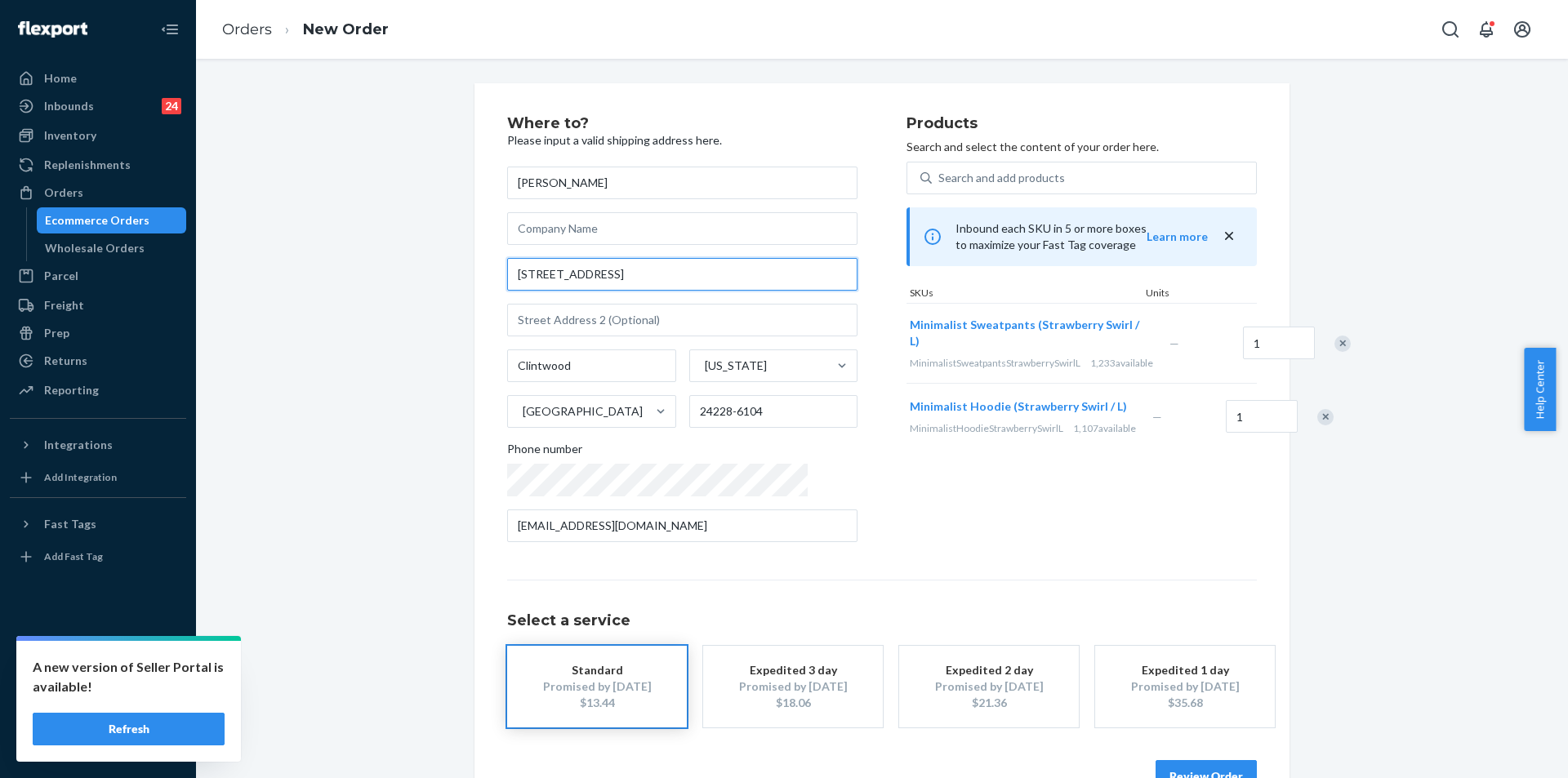
drag, startPoint x: 722, startPoint y: 272, endPoint x: 452, endPoint y: 271, distance: 270.0
click at [452, 271] on div "Where to? Please input a valid shipping address here. [PERSON_NAME] [STREET_ADD…" at bounding box center [881, 455] width 1347 height 742
paste input "south of the mtn rd Clintwood Va 24228"
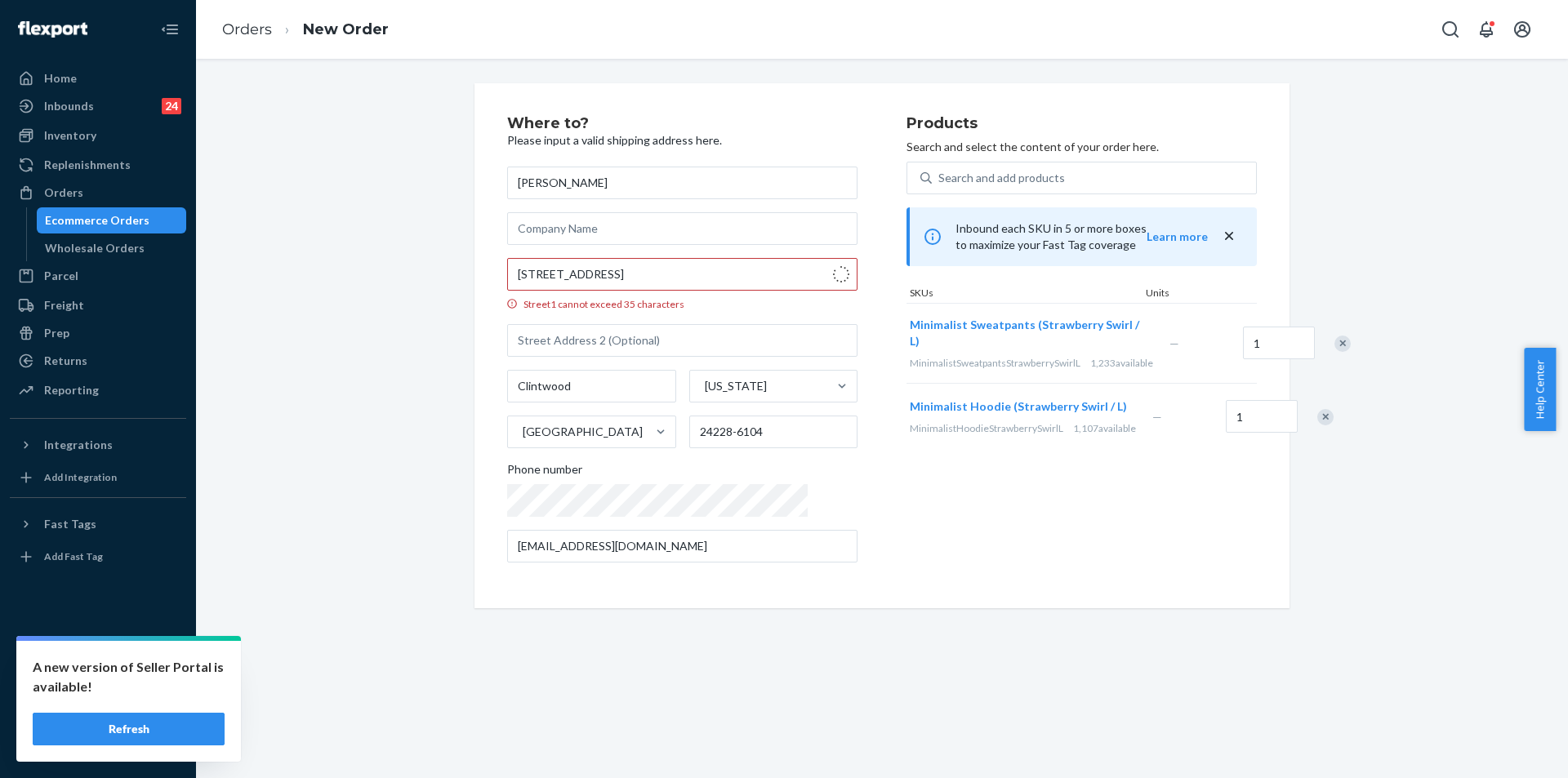
type input "[STREET_ADDRESS]"
type input "24228"
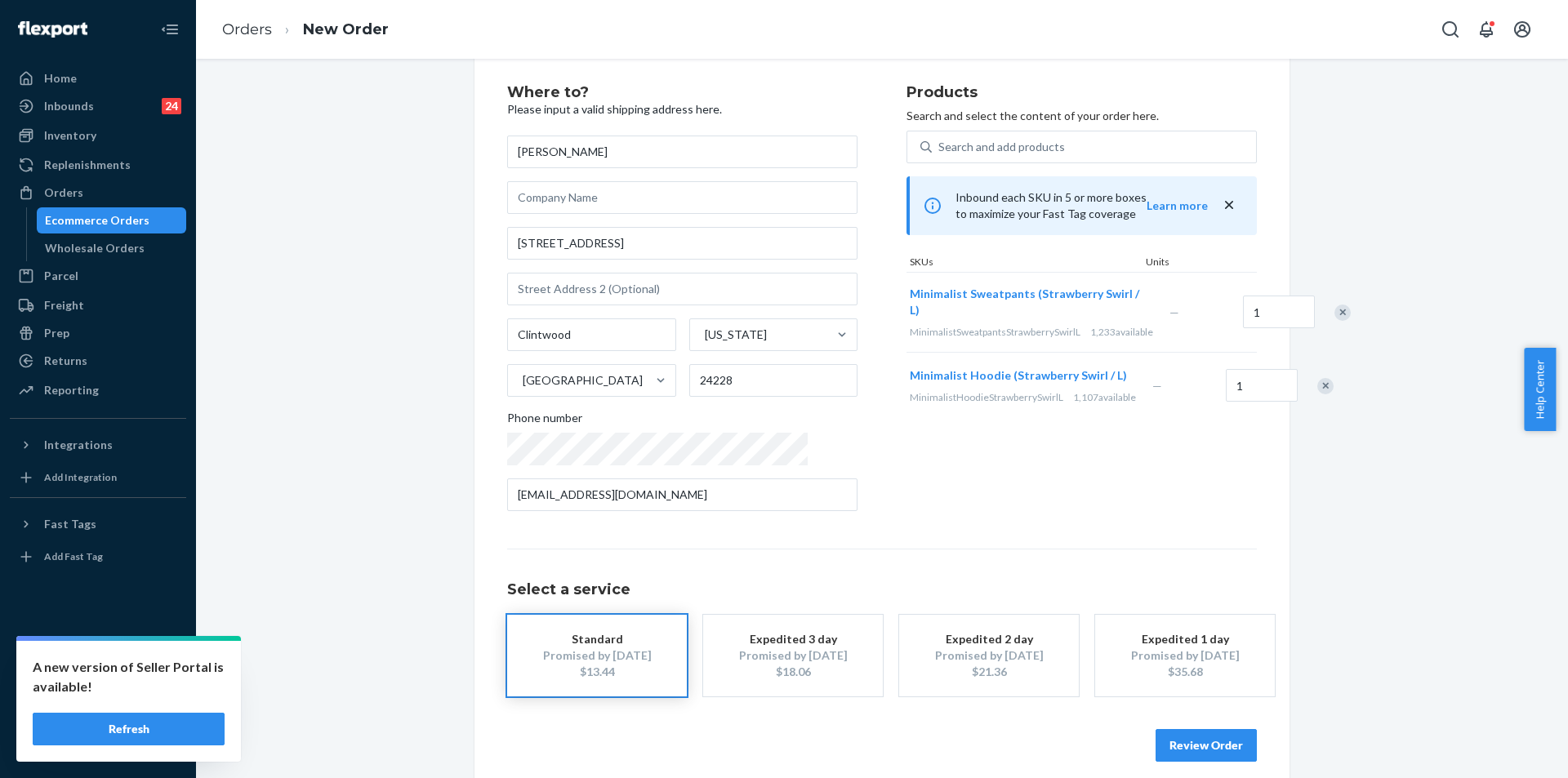
scroll to position [47, 0]
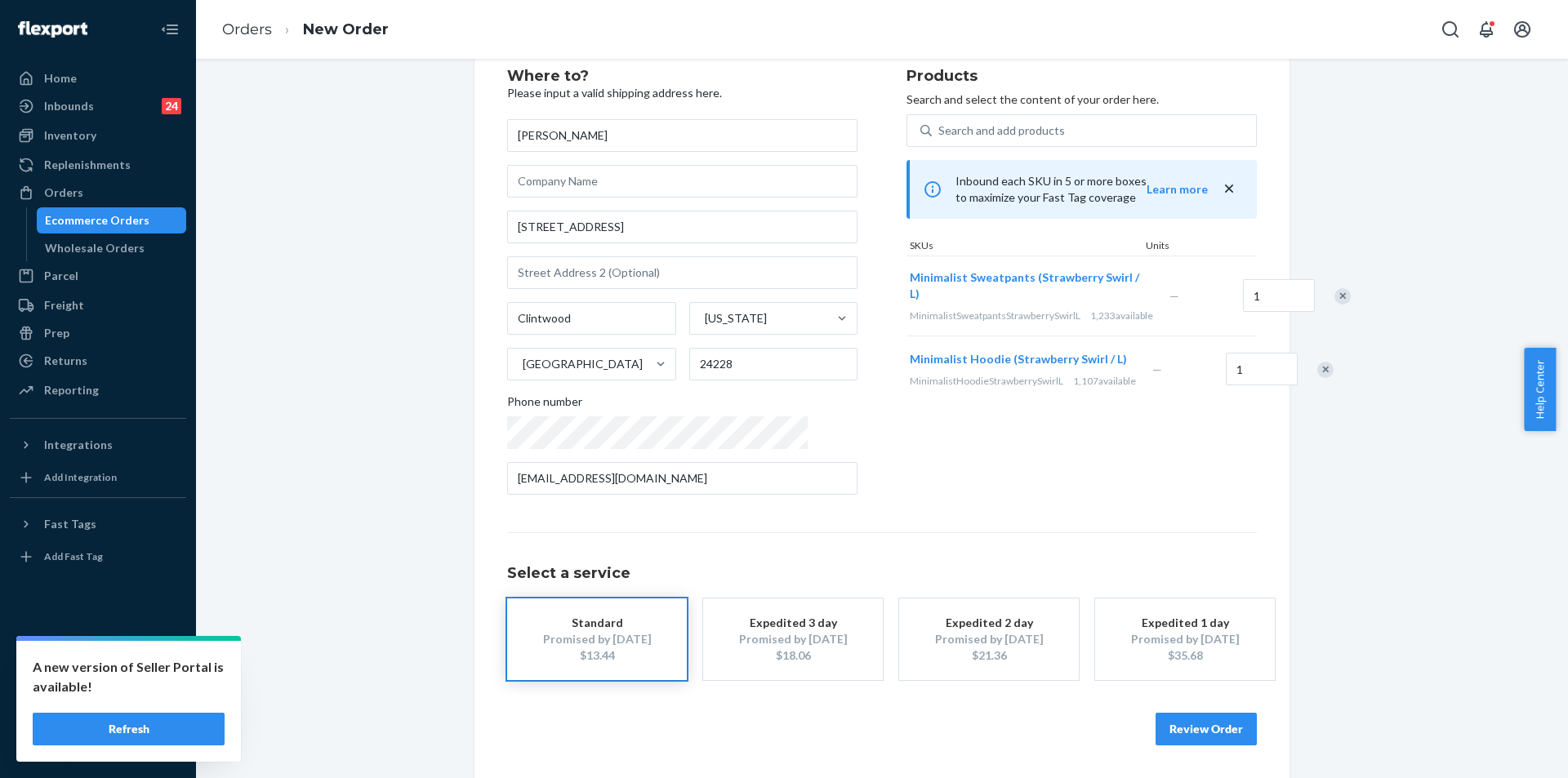
click at [1334, 305] on div "Remove Item" at bounding box center [1342, 297] width 16 height 16
click at [1206, 732] on button "Review Order" at bounding box center [1206, 729] width 101 height 33
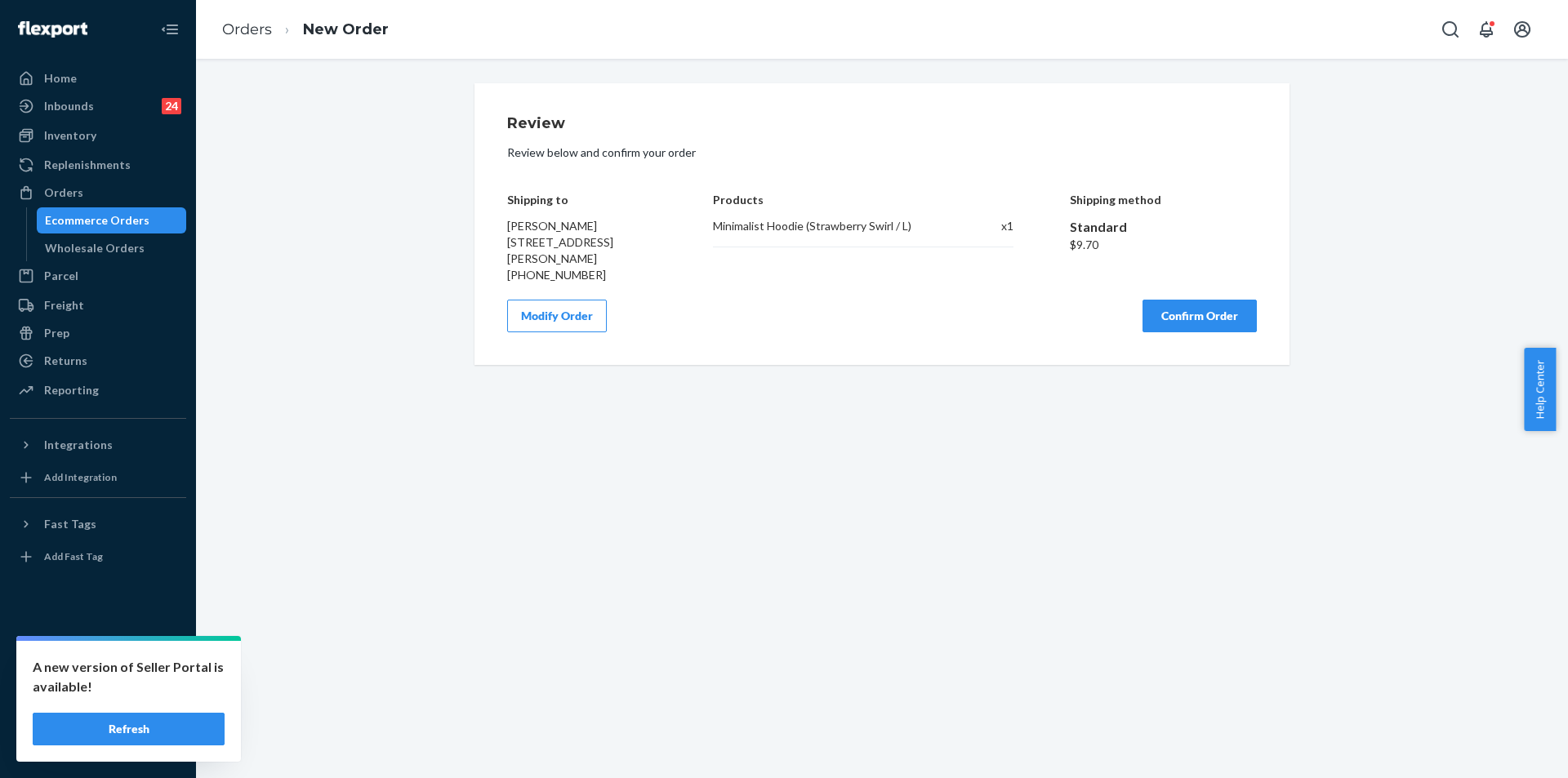
click at [1176, 310] on button "Confirm Order" at bounding box center [1199, 315] width 115 height 33
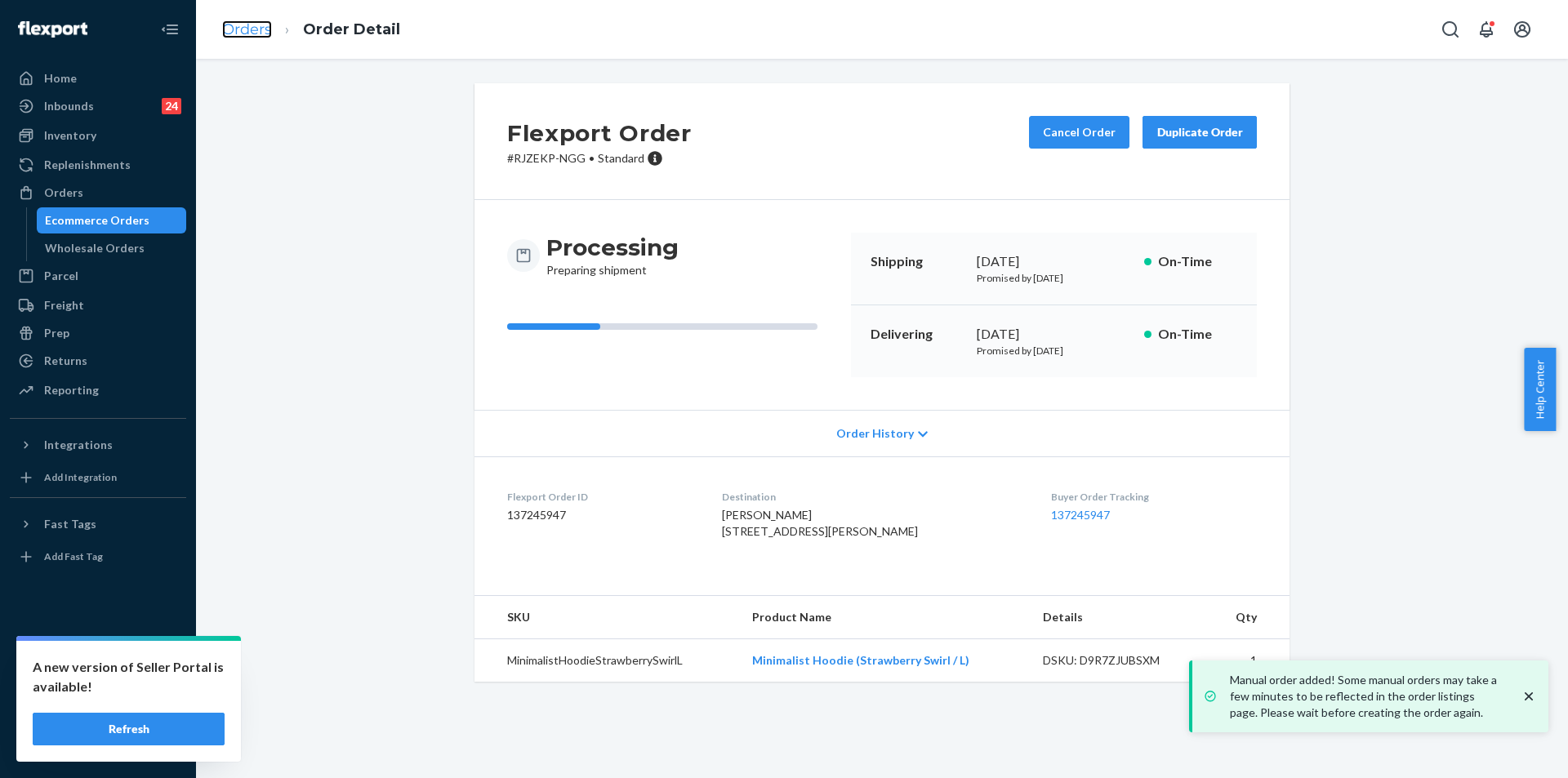
click at [236, 33] on link "Orders" at bounding box center [247, 29] width 50 height 18
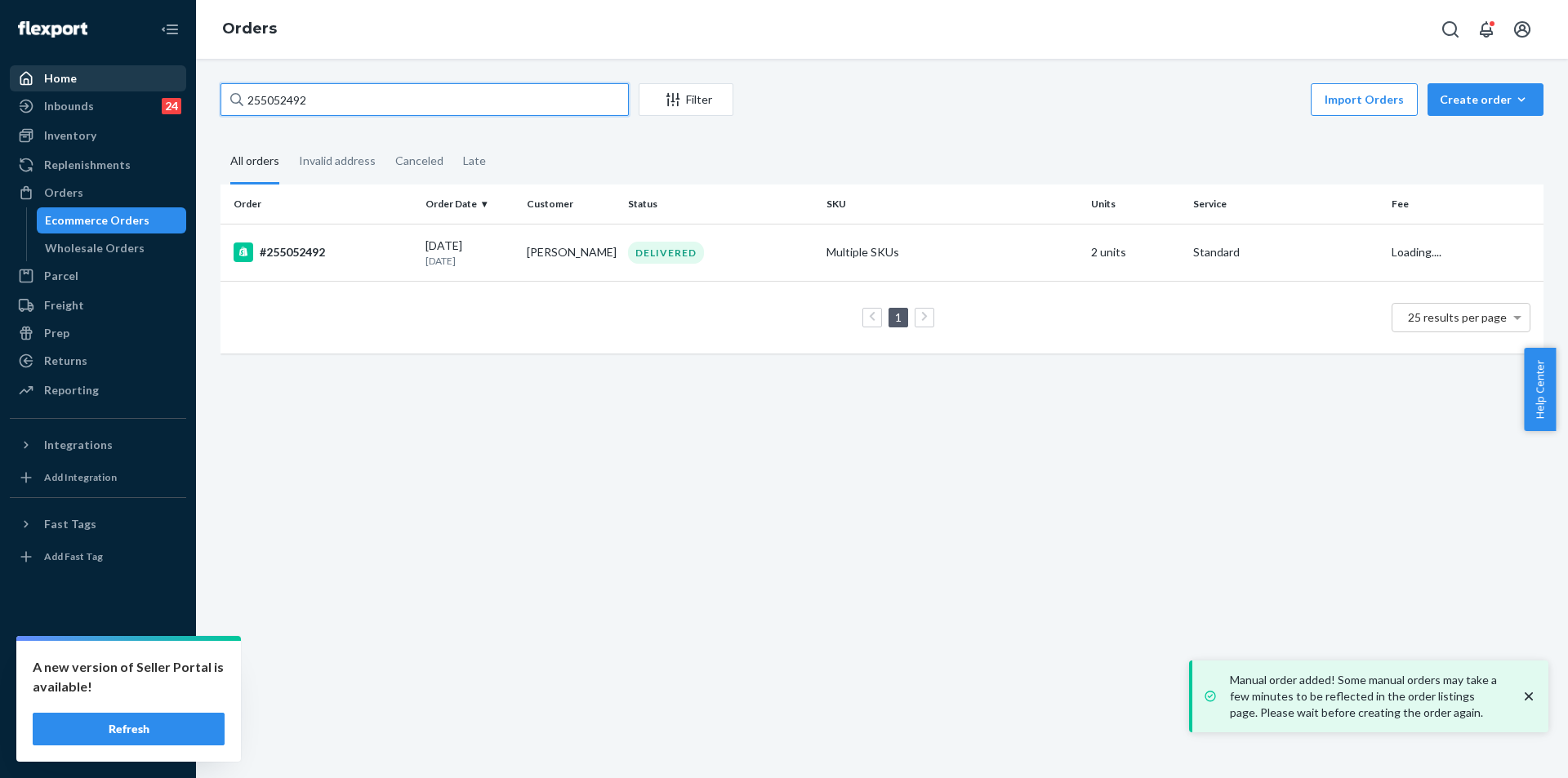
drag, startPoint x: 378, startPoint y: 94, endPoint x: 151, endPoint y: 83, distance: 227.3
click at [151, 83] on div "Home Inbounds 24 Shipping Plans Problems 24 Inventory Products Replenishments O…" at bounding box center [784, 389] width 1568 height 778
paste input "147521,"
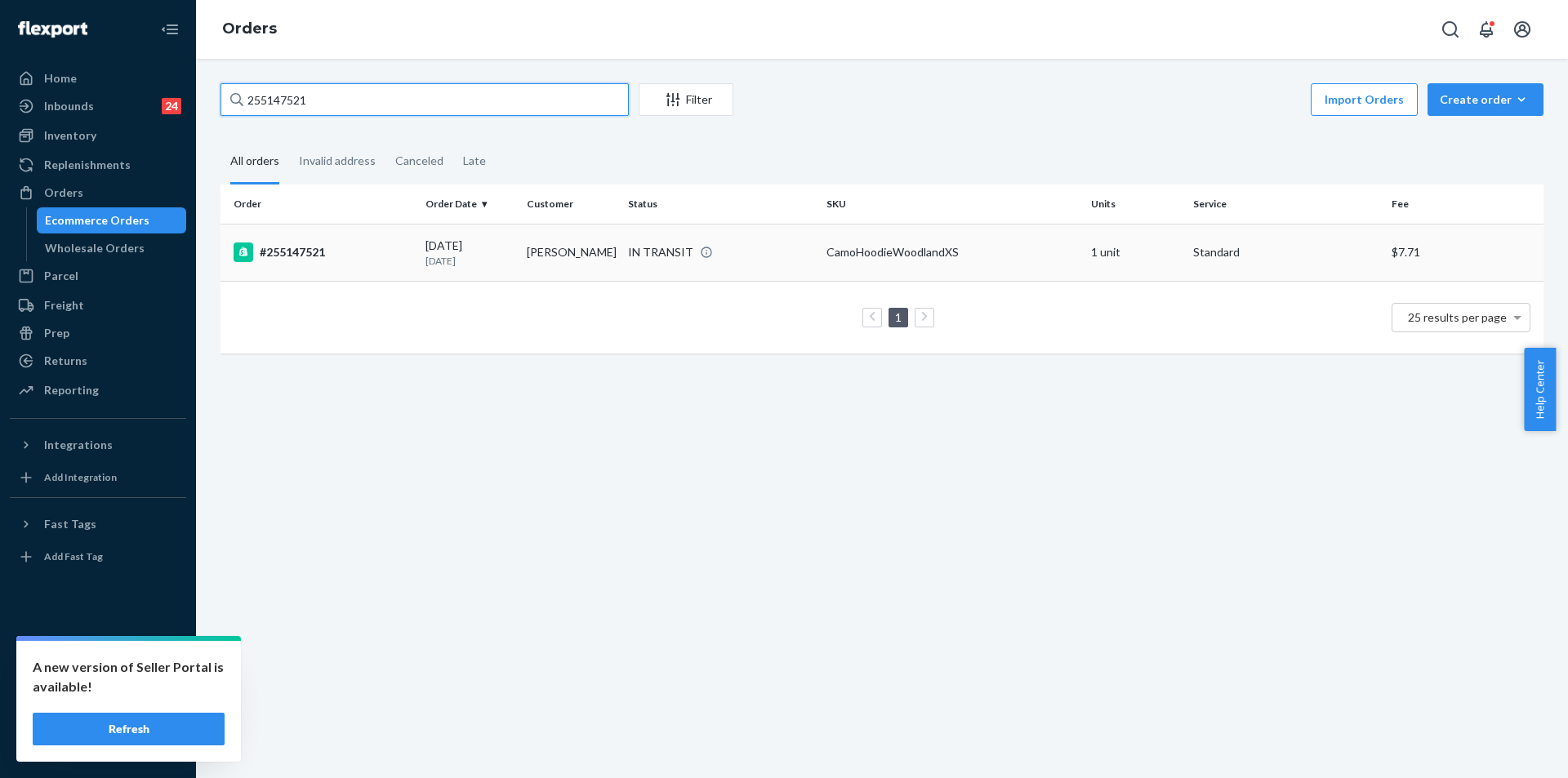
type input "255147521"
click at [786, 257] on div "IN TRANSIT" at bounding box center [720, 252] width 192 height 16
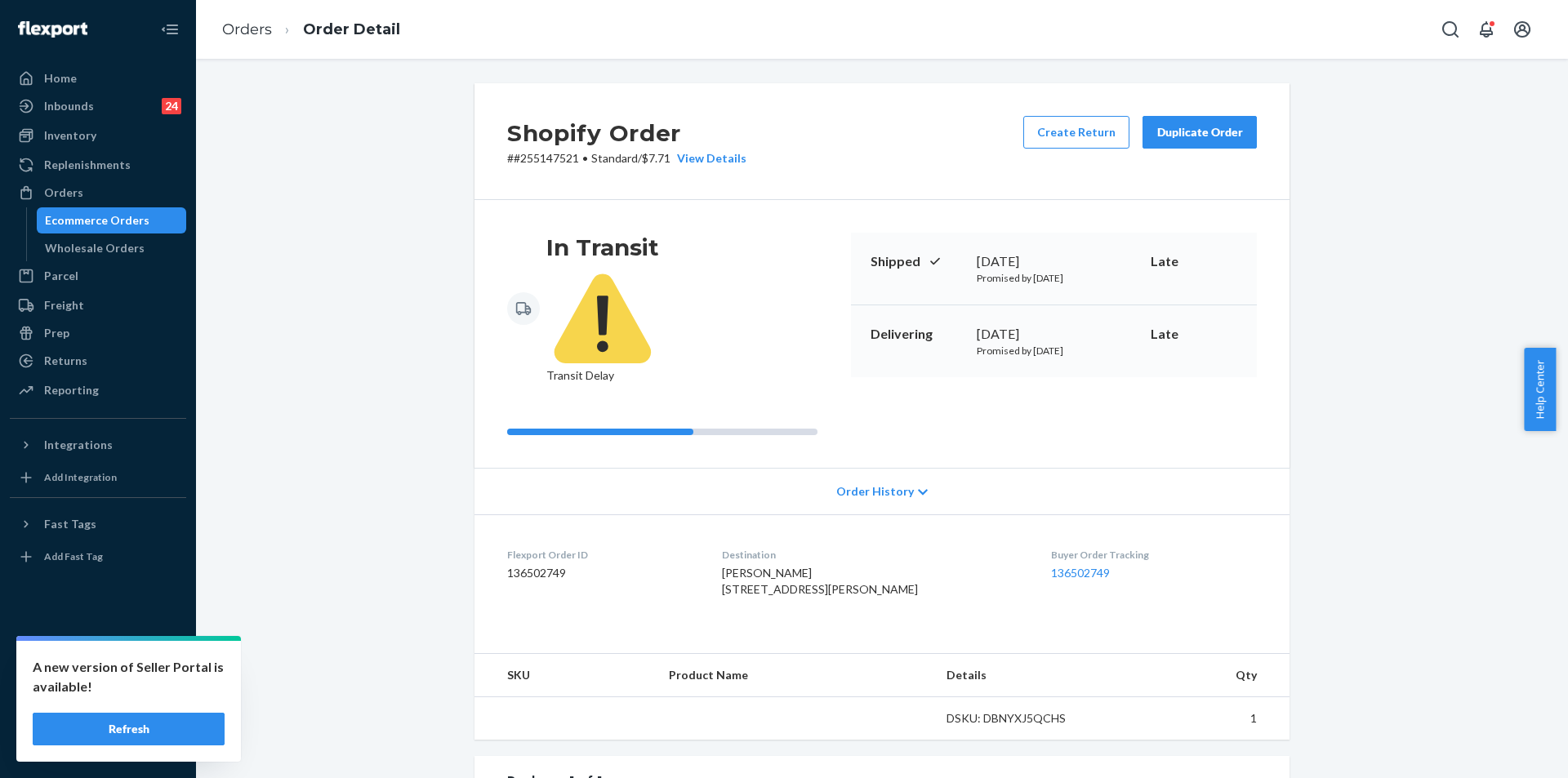
scroll to position [305, 0]
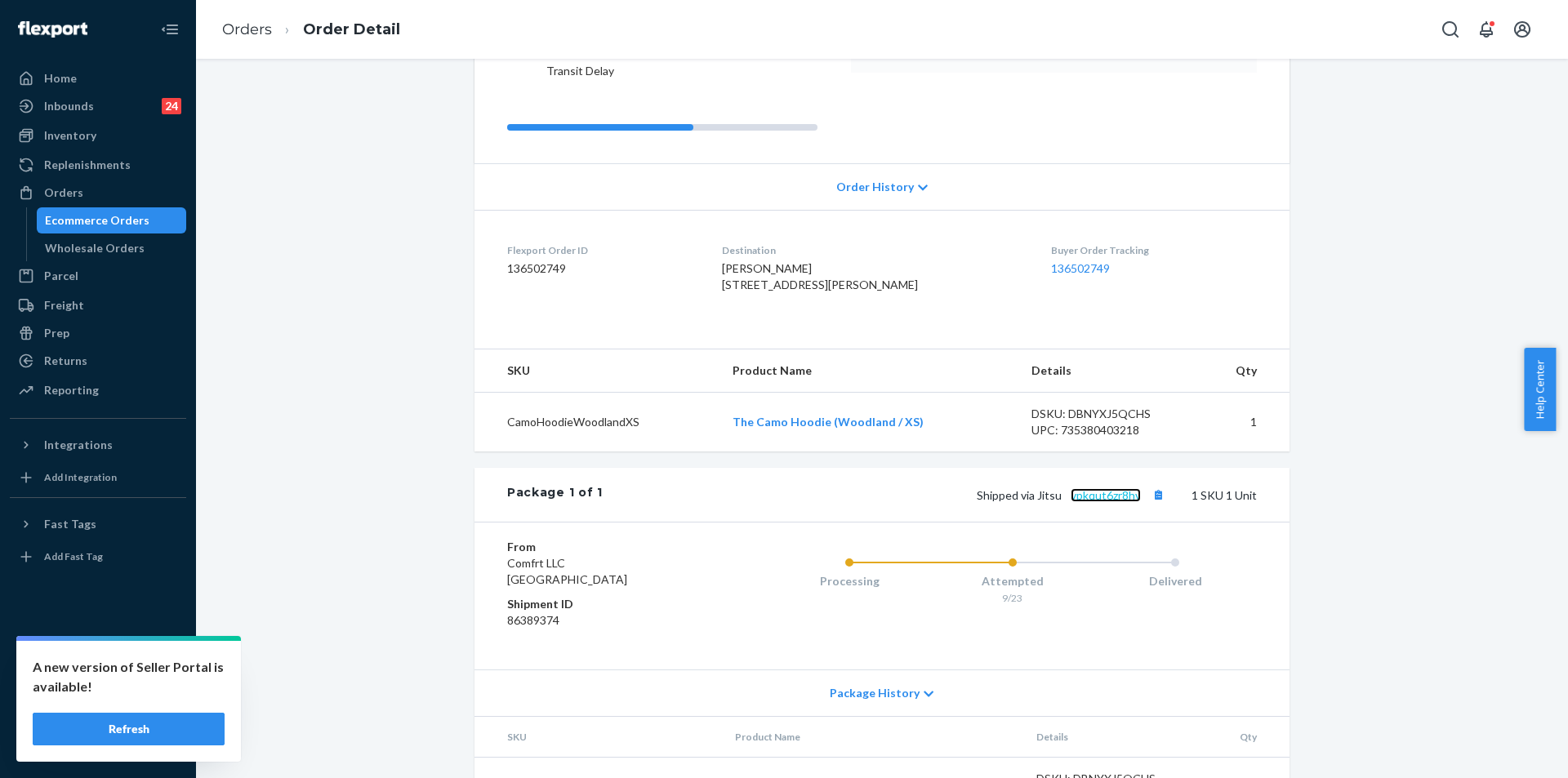
click at [1106, 488] on link "vpkqut6zr8hv" at bounding box center [1105, 496] width 70 height 14
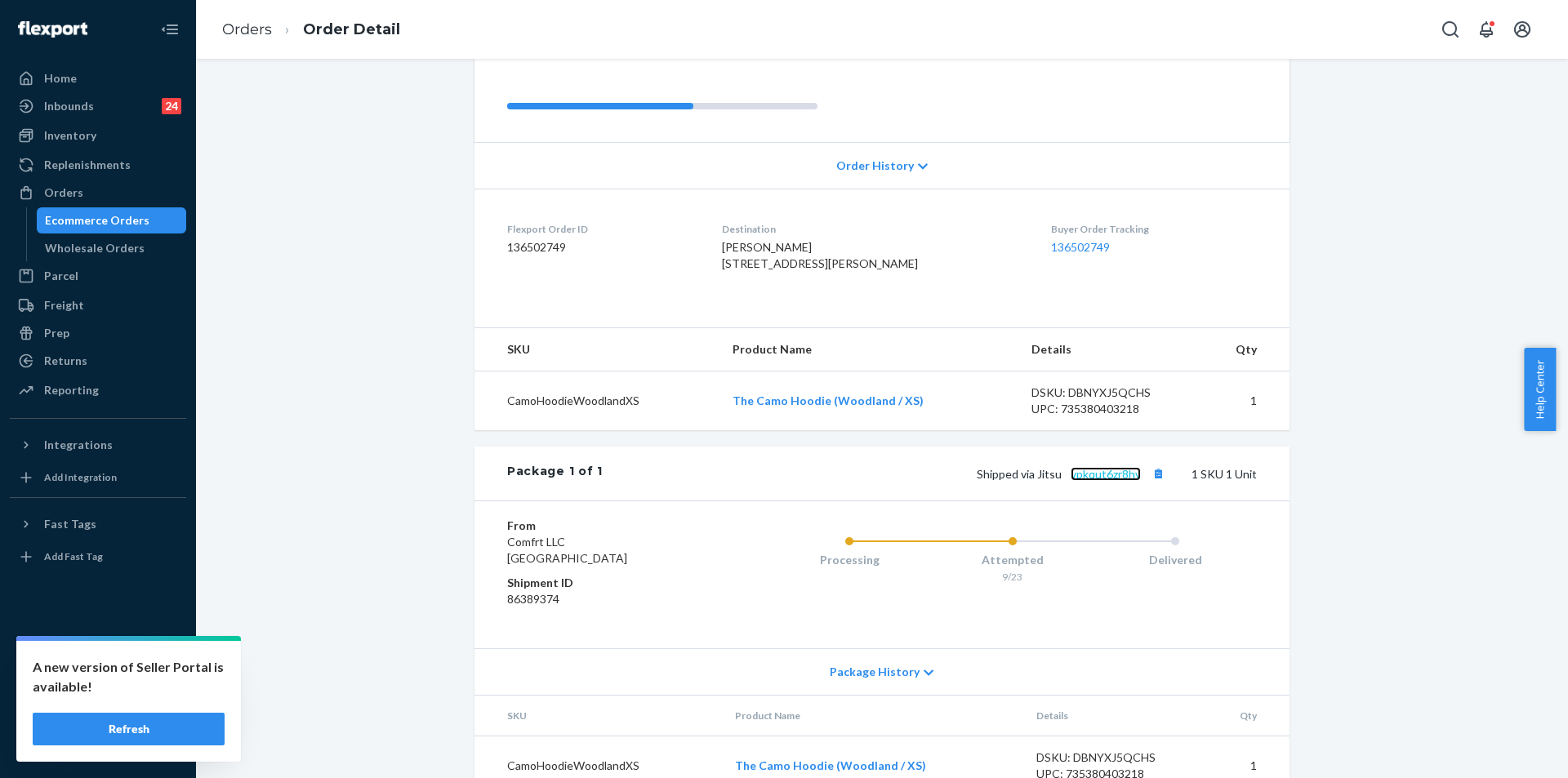
scroll to position [337, 0]
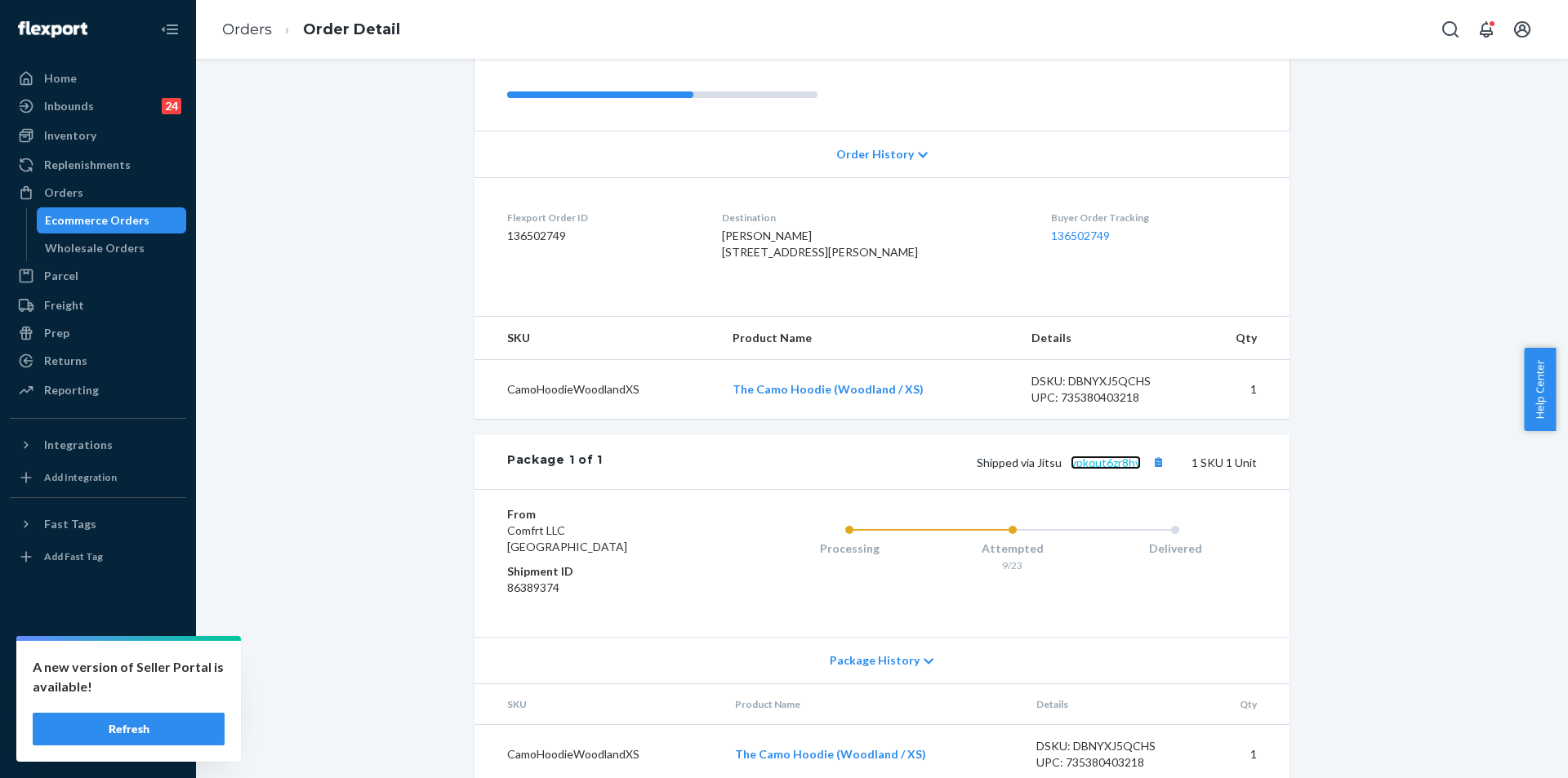
click at [1107, 456] on link "vpkqut6zr8hv" at bounding box center [1105, 463] width 70 height 14
click at [259, 25] on link "Orders" at bounding box center [247, 29] width 50 height 18
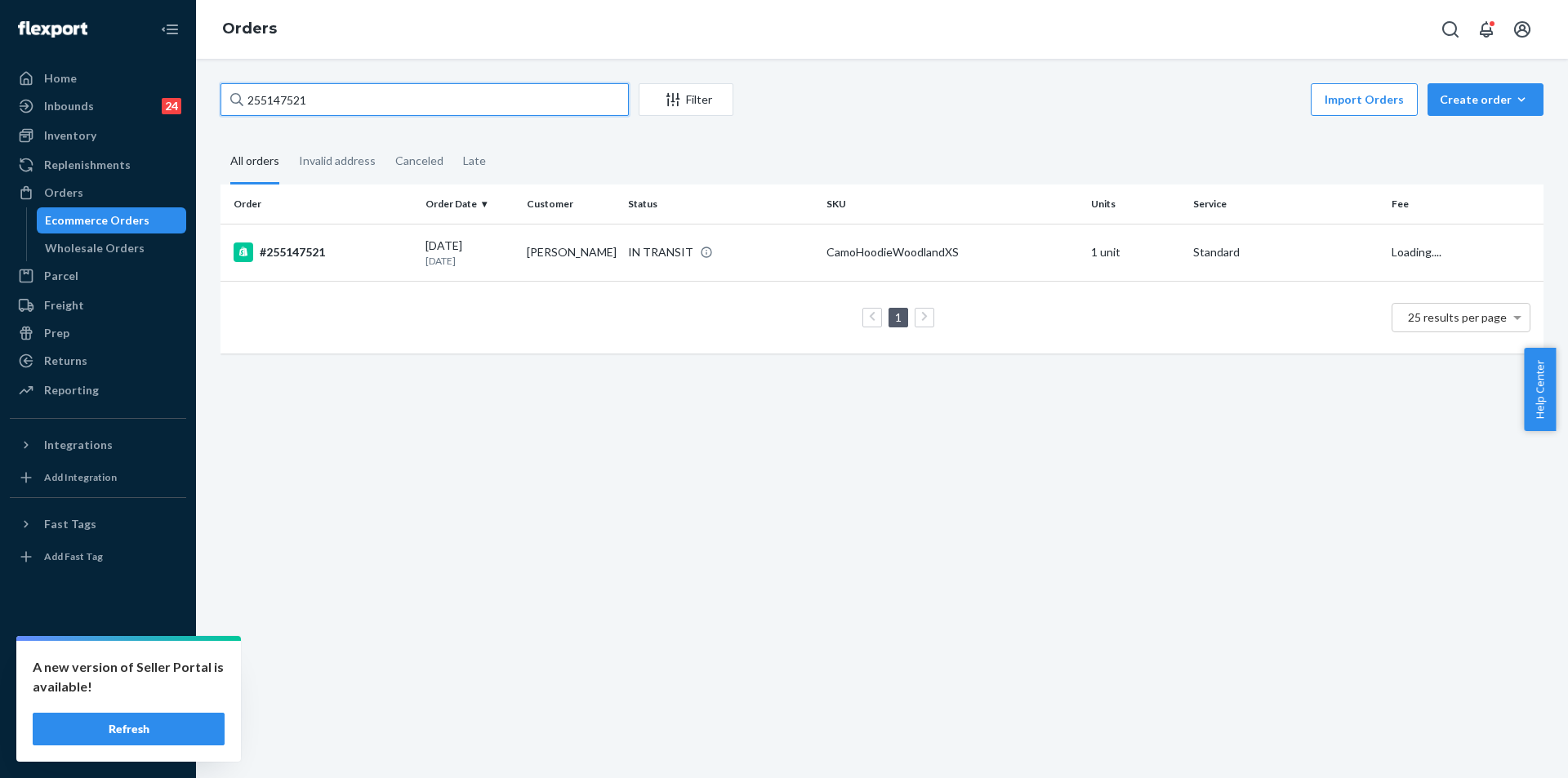
drag, startPoint x: 360, startPoint y: 84, endPoint x: 230, endPoint y: 84, distance: 130.0
click at [230, 84] on div "255147521" at bounding box center [424, 99] width 408 height 33
paste input "291126"
type input "255291126"
click at [553, 261] on td "[PERSON_NAME]" at bounding box center [571, 252] width 101 height 57
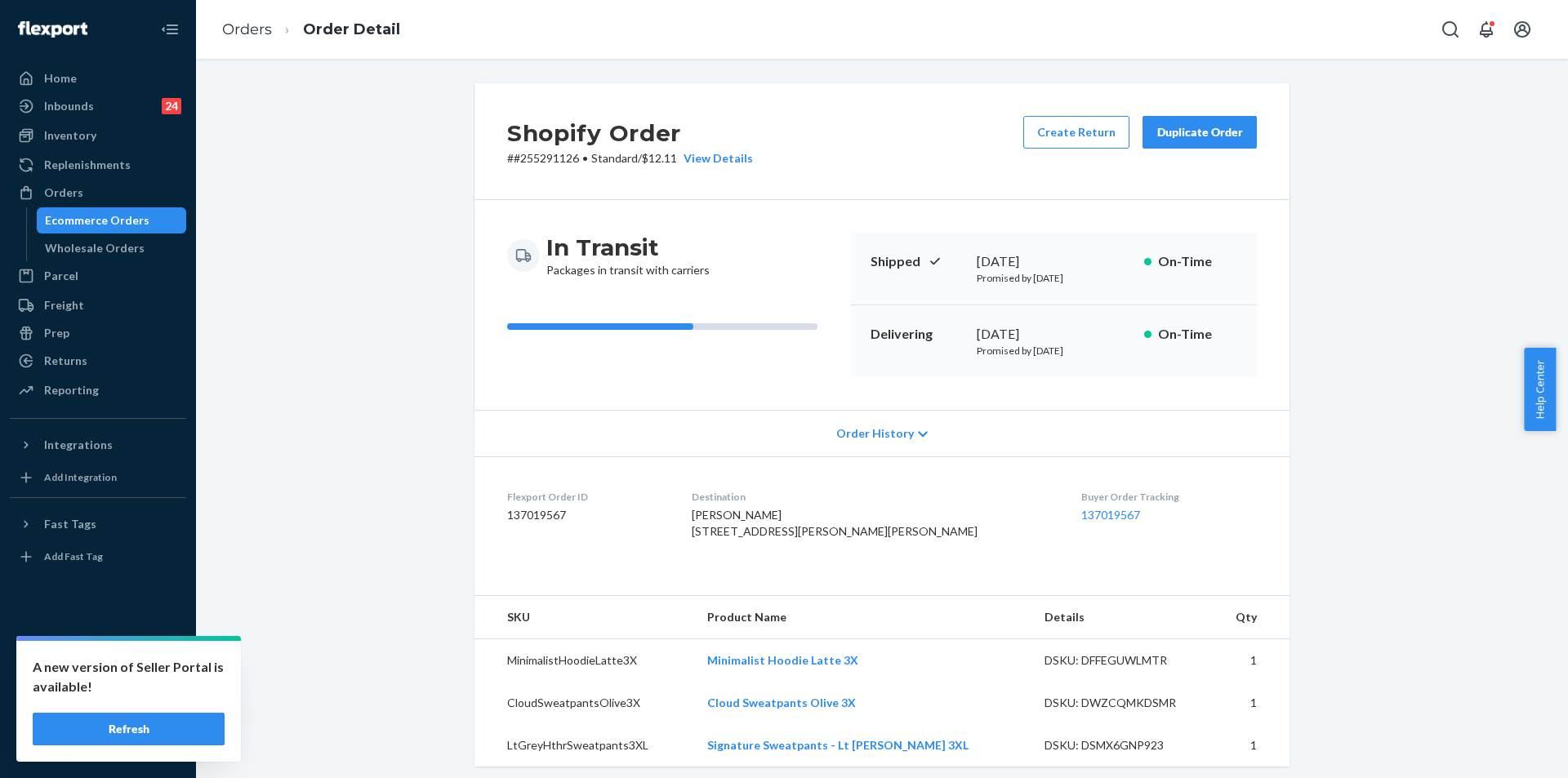
scroll to position [409, 0]
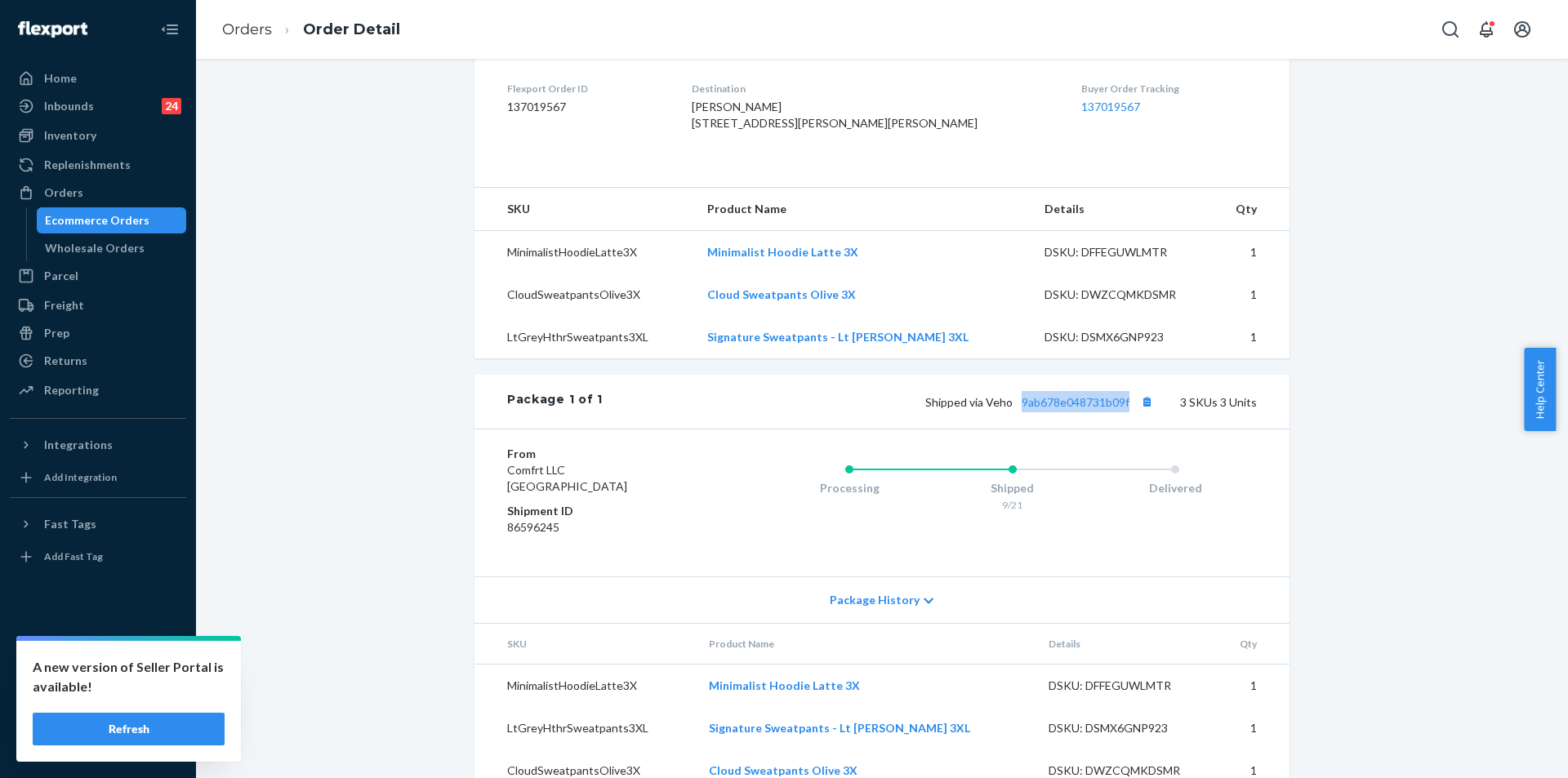
drag, startPoint x: 1015, startPoint y: 441, endPoint x: 1130, endPoint y: 452, distance: 115.5
click at [1130, 429] on div "Package 1 of 1 Shipped via Veho 9ab678e048731b09f 3 SKUs 3 Units" at bounding box center [882, 401] width 815 height 54
copy link "9ab678e048731b09f"
drag, startPoint x: 725, startPoint y: 123, endPoint x: 781, endPoint y: 153, distance: 63.5
click at [781, 153] on dl "Flexport Order ID 137019567 Destination [PERSON_NAME] [STREET_ADDRESS][PERSON_N…" at bounding box center [882, 109] width 815 height 123
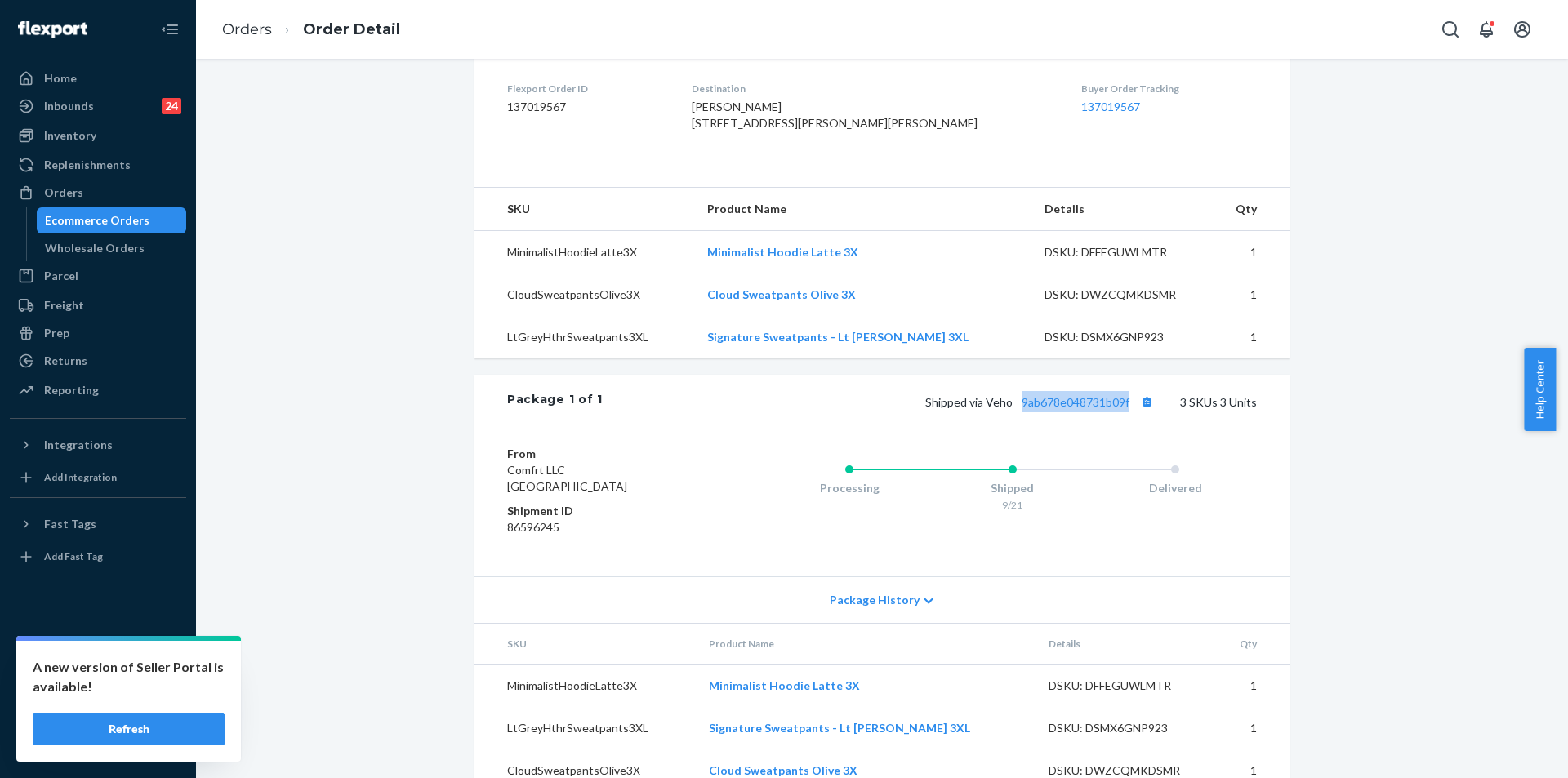
copy span "[STREET_ADDRESS][PERSON_NAME][PERSON_NAME]"
